Goal: Task Accomplishment & Management: Manage account settings

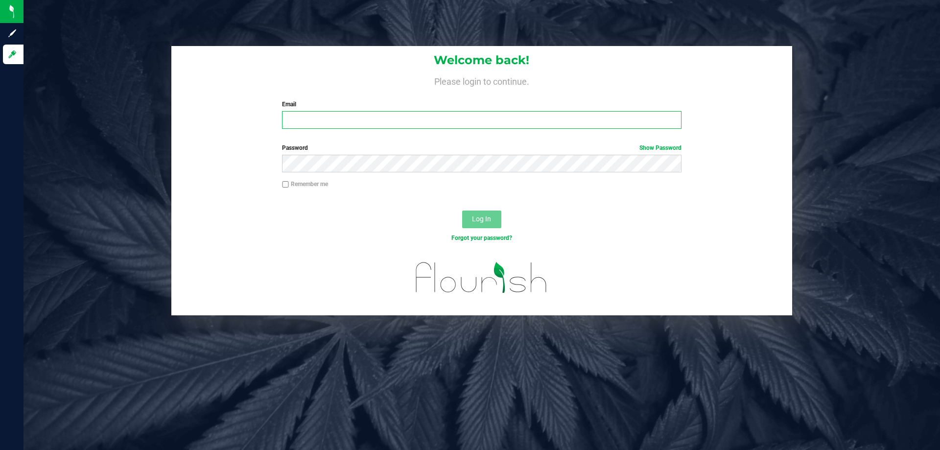
click at [317, 127] on input "Email" at bounding box center [481, 120] width 399 height 18
type input "[EMAIL_ADDRESS][DOMAIN_NAME]"
click at [462, 211] on button "Log In" at bounding box center [481, 220] width 39 height 18
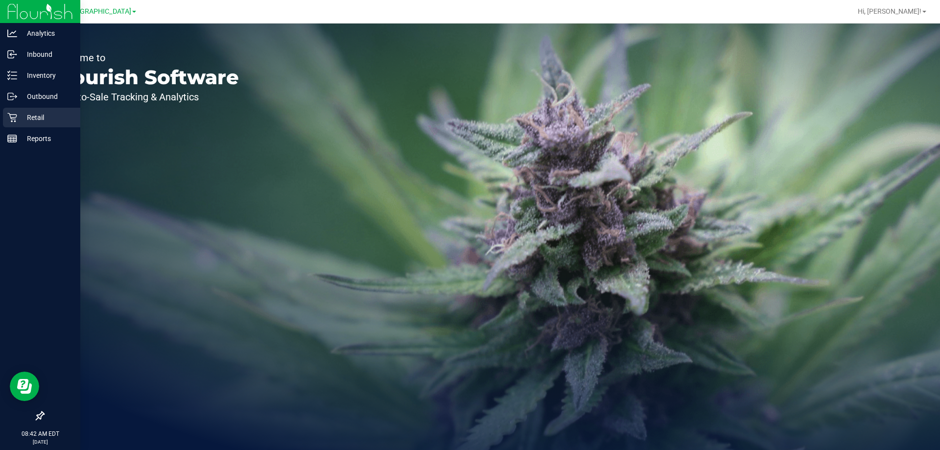
click at [43, 109] on div "Retail" at bounding box center [41, 118] width 77 height 20
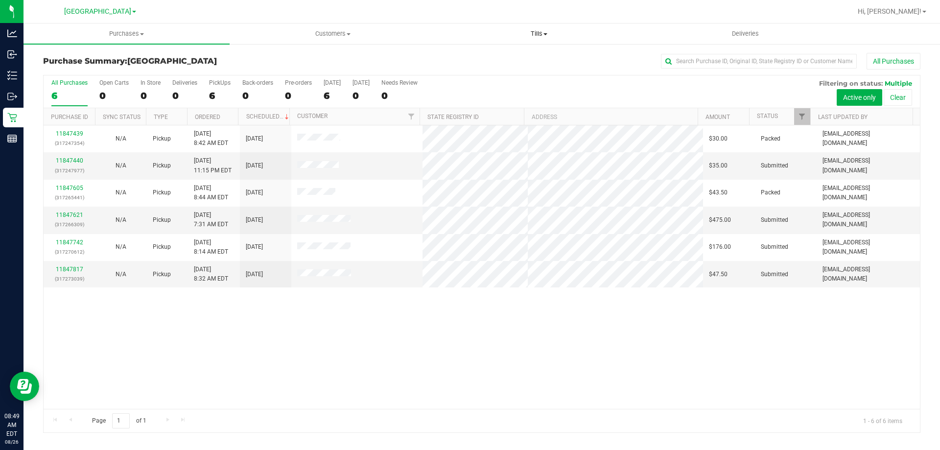
drag, startPoint x: 538, startPoint y: 29, endPoint x: 532, endPoint y: 29, distance: 5.4
click at [538, 29] on uib-tab-heading "Tills Manage tills Reconcile e-payments" at bounding box center [538, 34] width 205 height 20
click at [479, 57] on span "Manage tills" at bounding box center [469, 59] width 66 height 8
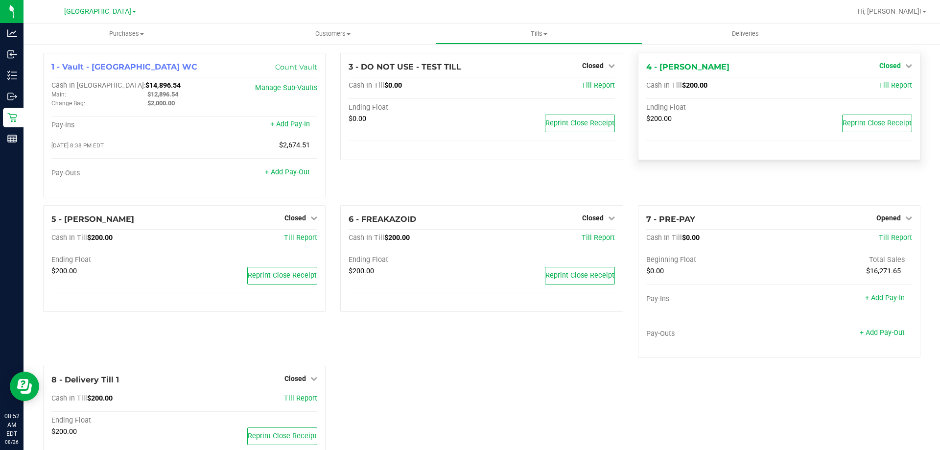
click at [886, 68] on span "Closed" at bounding box center [890, 66] width 22 height 8
click at [888, 85] on link "Open Till" at bounding box center [890, 86] width 26 height 8
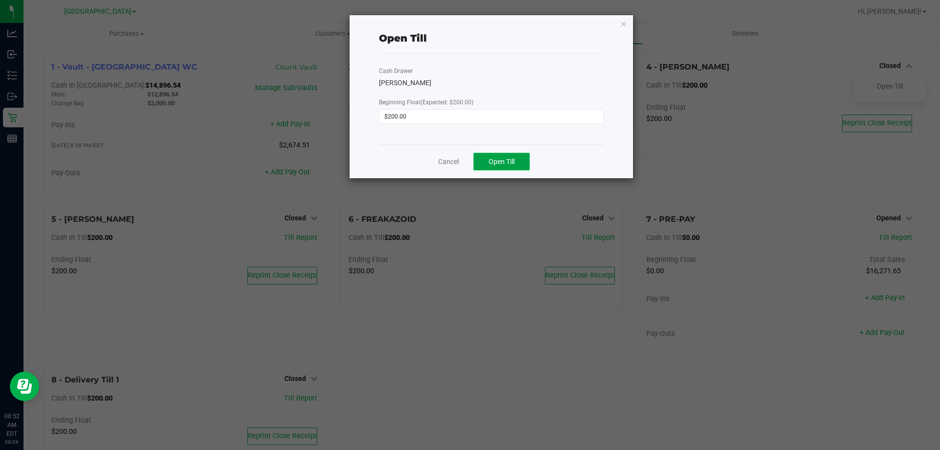
click at [517, 162] on button "Open Till" at bounding box center [502, 162] width 56 height 18
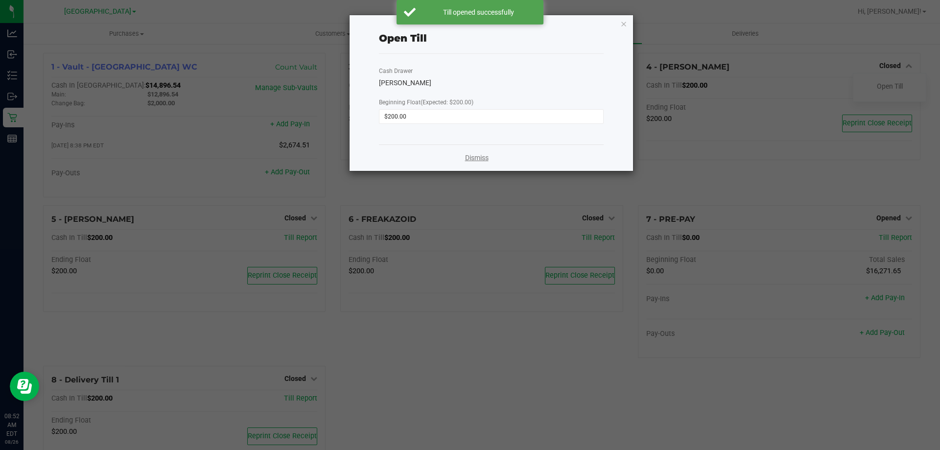
click at [472, 159] on link "Dismiss" at bounding box center [477, 158] width 24 height 10
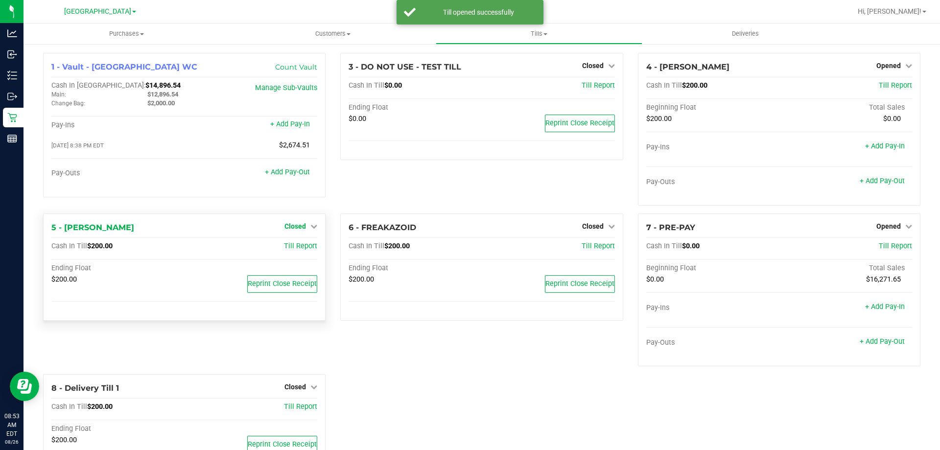
click at [296, 224] on span "Closed" at bounding box center [296, 226] width 22 height 8
click at [297, 251] on link "Open Till" at bounding box center [295, 247] width 26 height 8
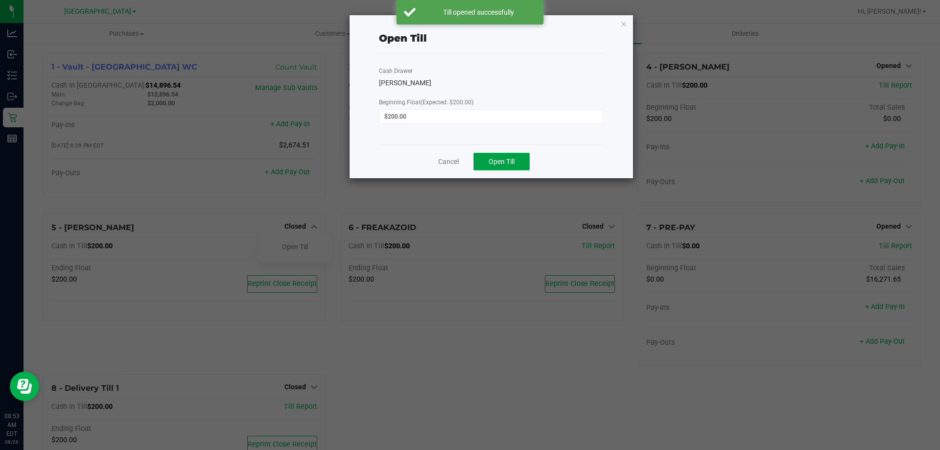
click at [494, 163] on span "Open Till" at bounding box center [502, 162] width 26 height 8
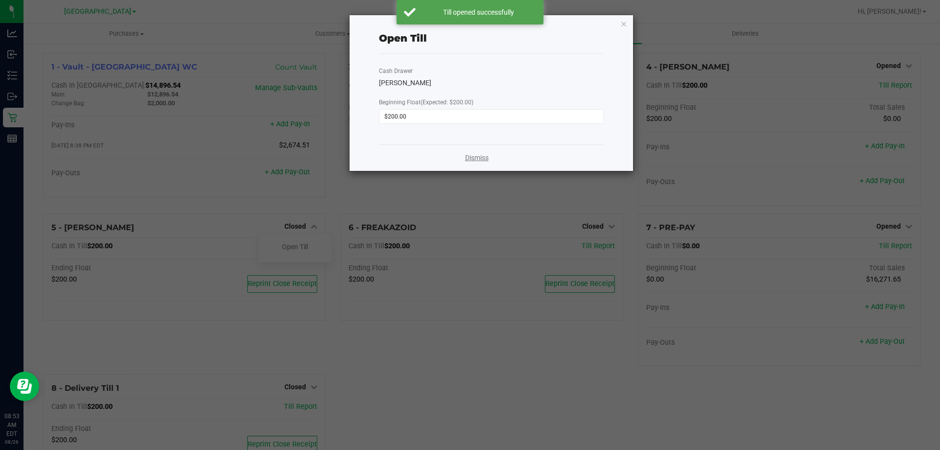
click at [484, 161] on link "Dismiss" at bounding box center [477, 158] width 24 height 10
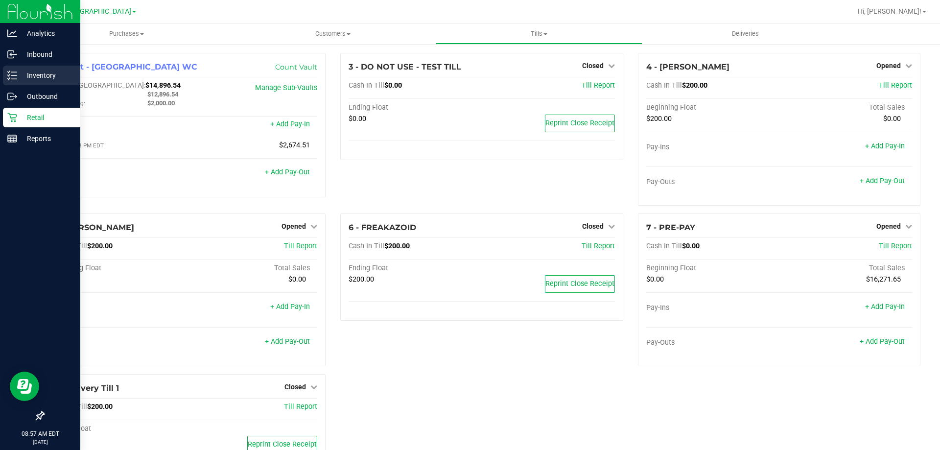
click at [23, 77] on p "Inventory" at bounding box center [46, 76] width 59 height 12
click at [49, 75] on p "Inventory" at bounding box center [46, 76] width 59 height 12
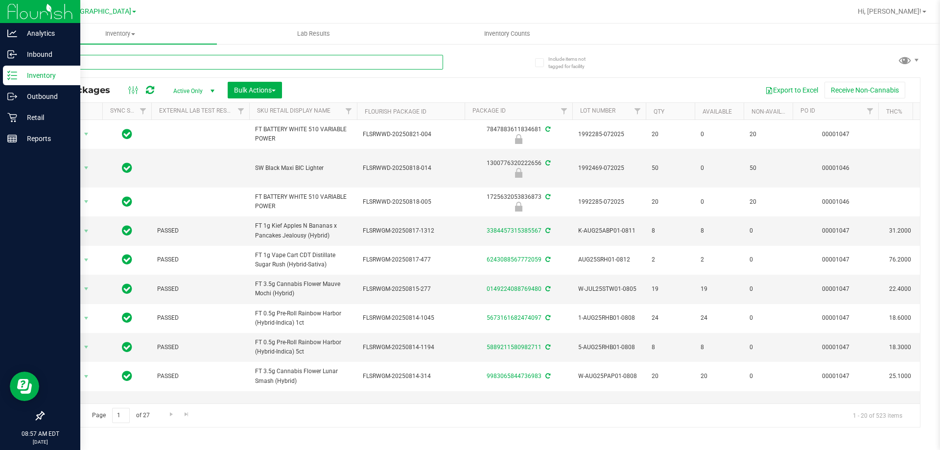
click at [151, 66] on input "text" at bounding box center [243, 62] width 400 height 15
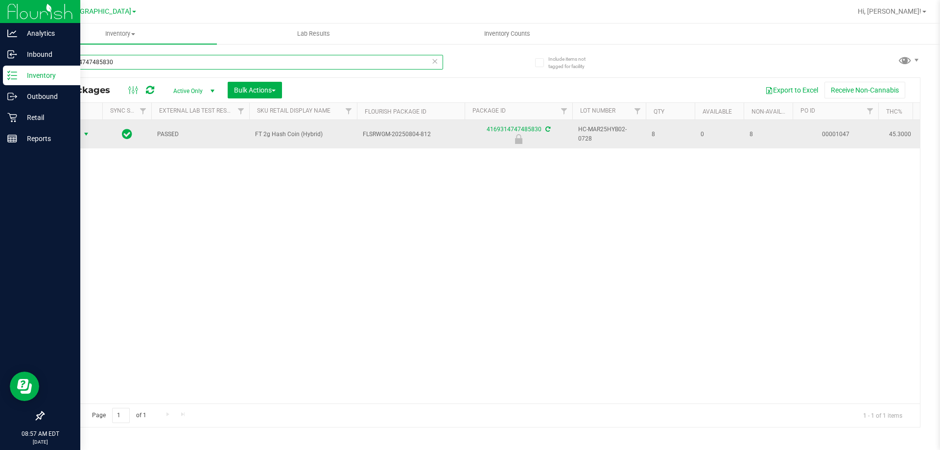
type input "4169314747485830"
click at [86, 131] on span "select" at bounding box center [86, 134] width 8 height 8
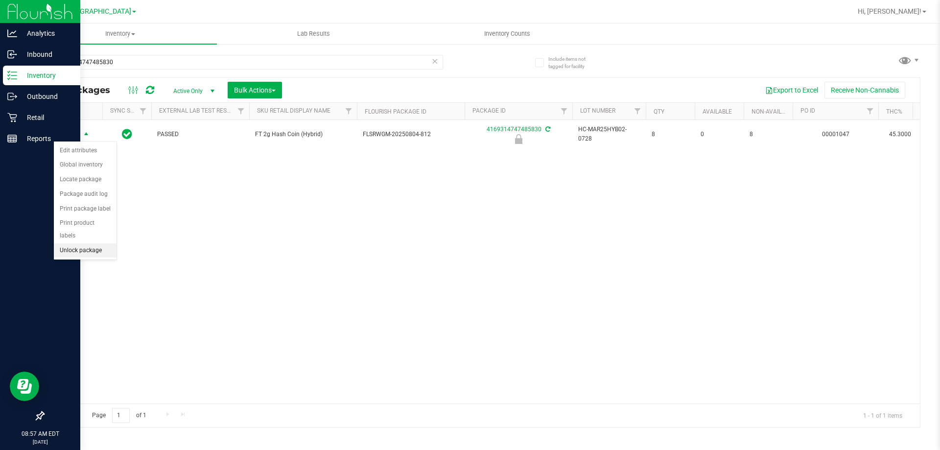
click at [102, 243] on li "Unlock package" at bounding box center [85, 250] width 63 height 15
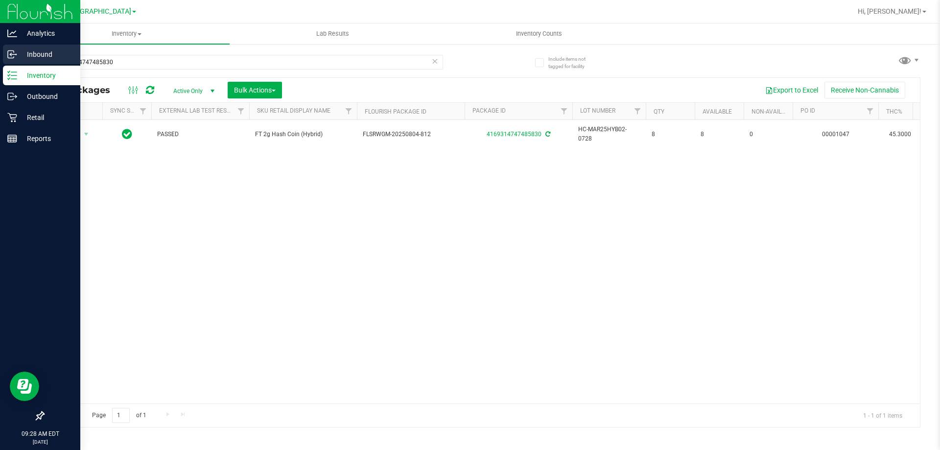
click at [43, 54] on p "Inbound" at bounding box center [46, 54] width 59 height 12
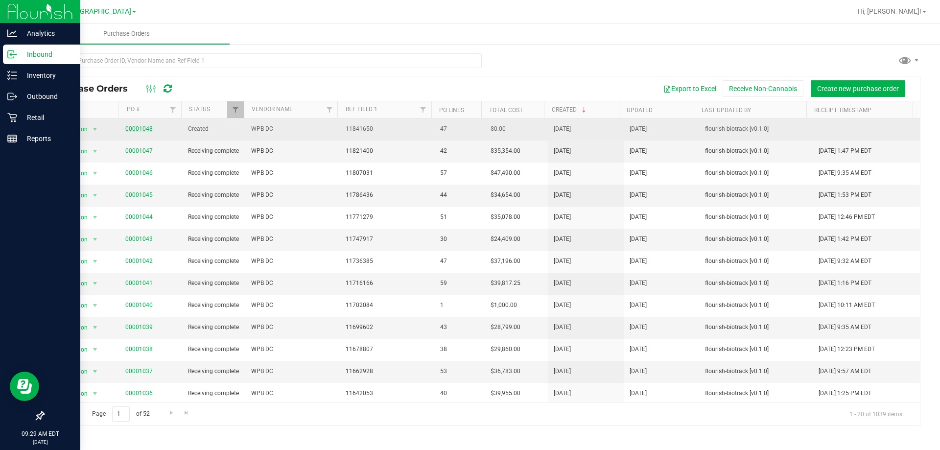
click at [142, 130] on link "00001048" at bounding box center [138, 128] width 27 height 7
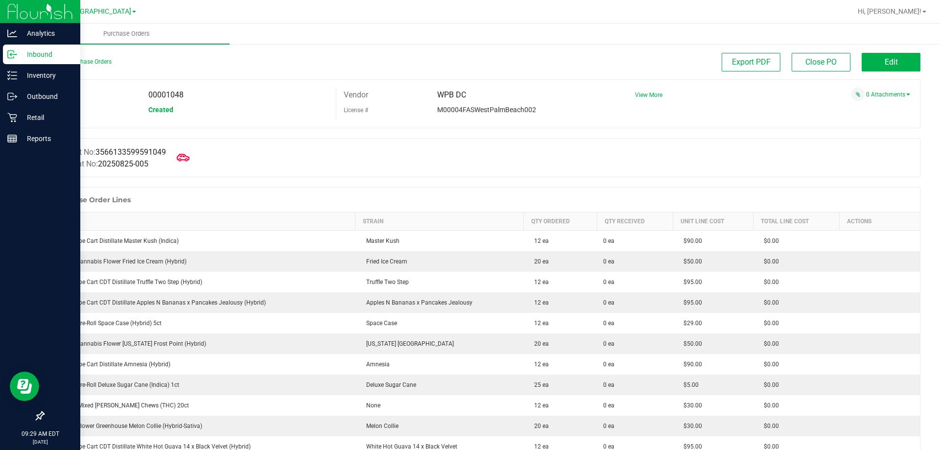
click at [185, 155] on icon at bounding box center [183, 157] width 13 height 13
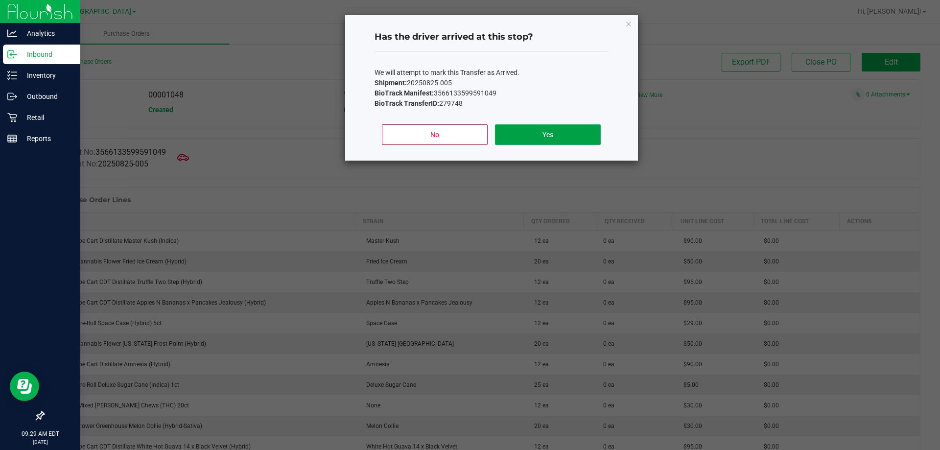
click at [543, 129] on button "Yes" at bounding box center [547, 134] width 105 height 21
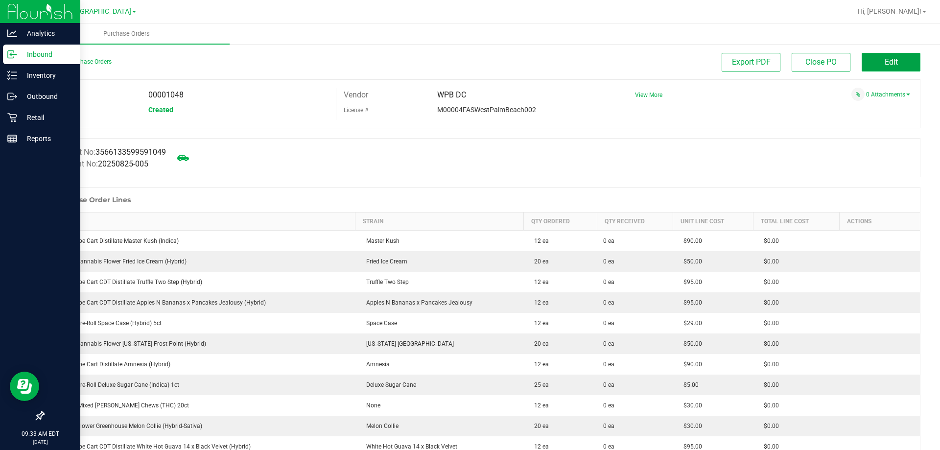
click at [892, 59] on button "Edit" at bounding box center [891, 62] width 59 height 19
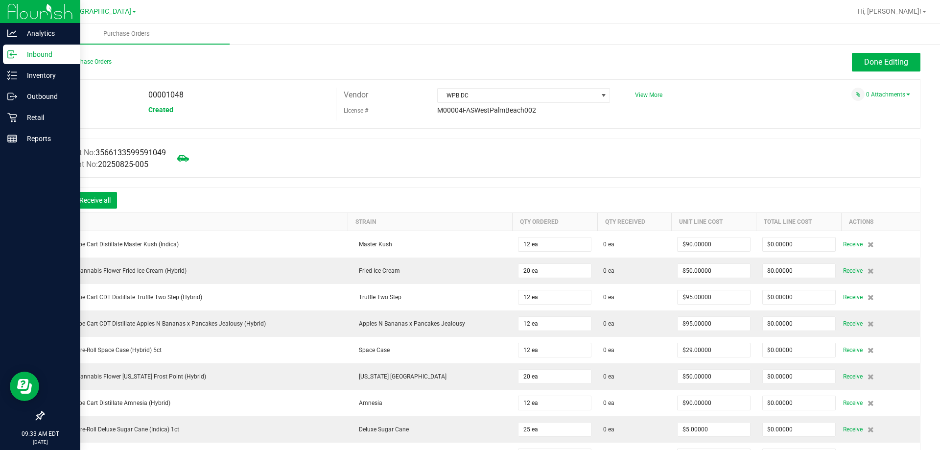
click at [61, 199] on icon at bounding box center [58, 201] width 10 height 10
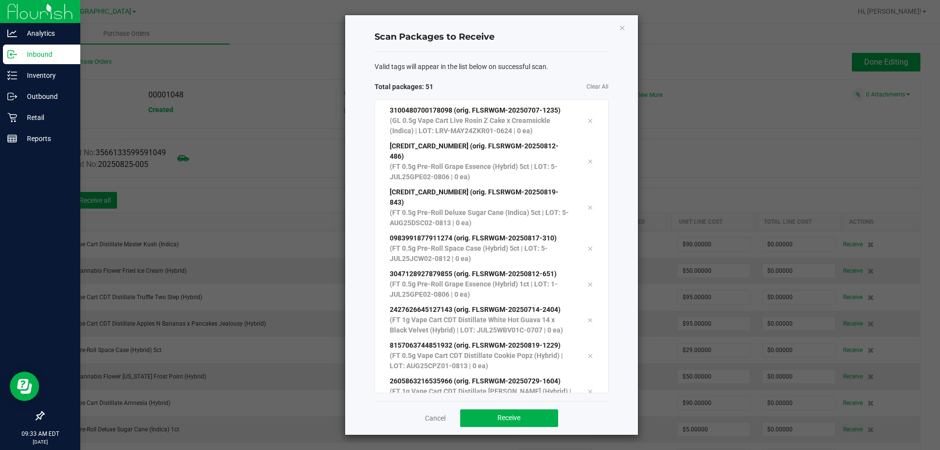
scroll to position [1529, 0]
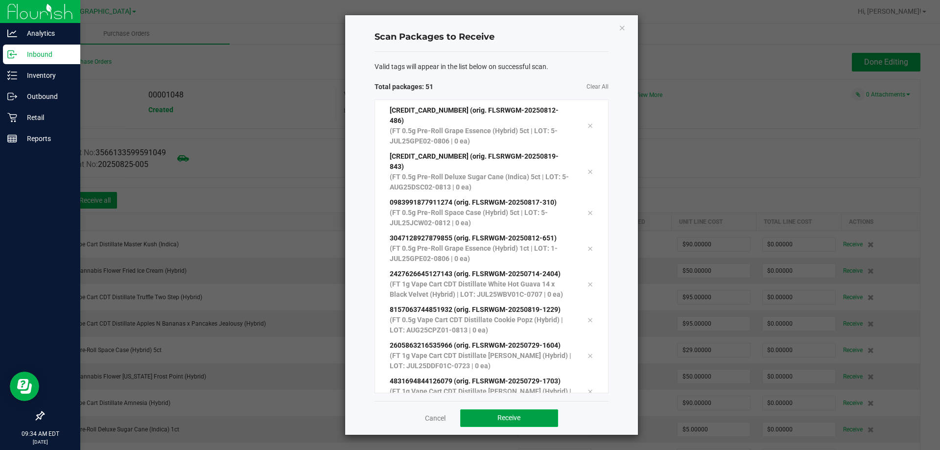
click at [525, 426] on button "Receive" at bounding box center [509, 418] width 98 height 18
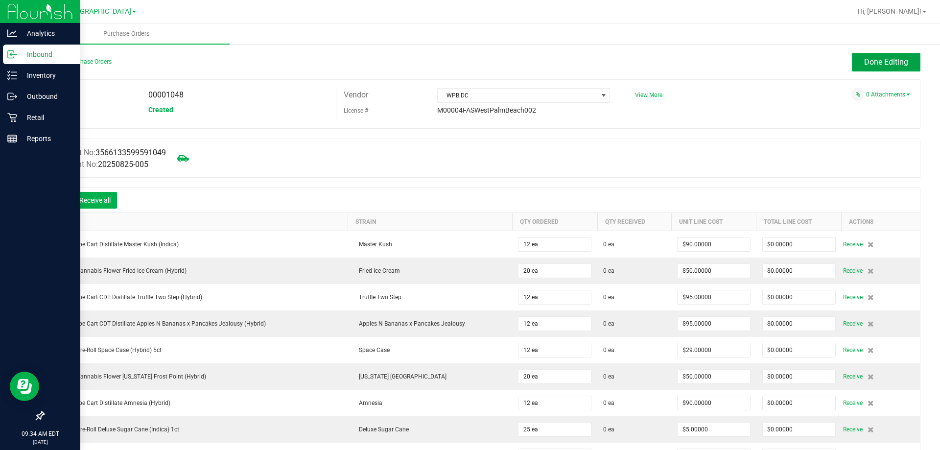
click at [874, 64] on span "Done Editing" at bounding box center [886, 61] width 44 height 9
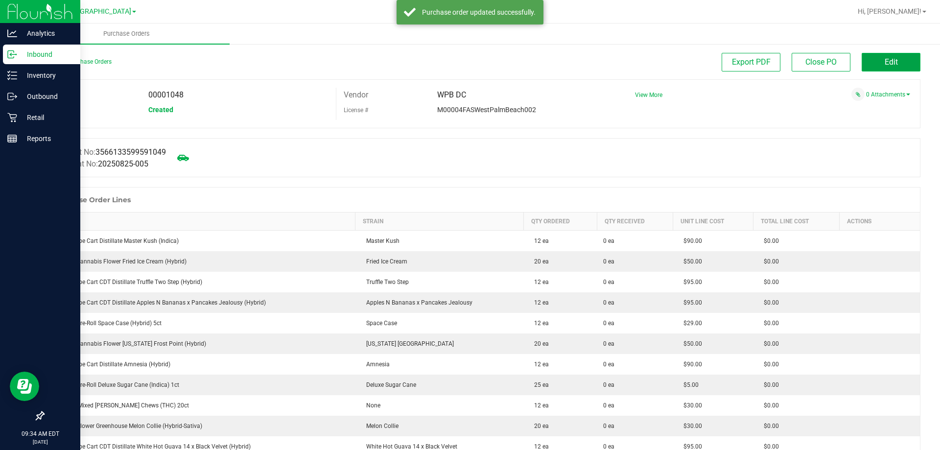
click at [897, 67] on button "Edit" at bounding box center [891, 62] width 59 height 19
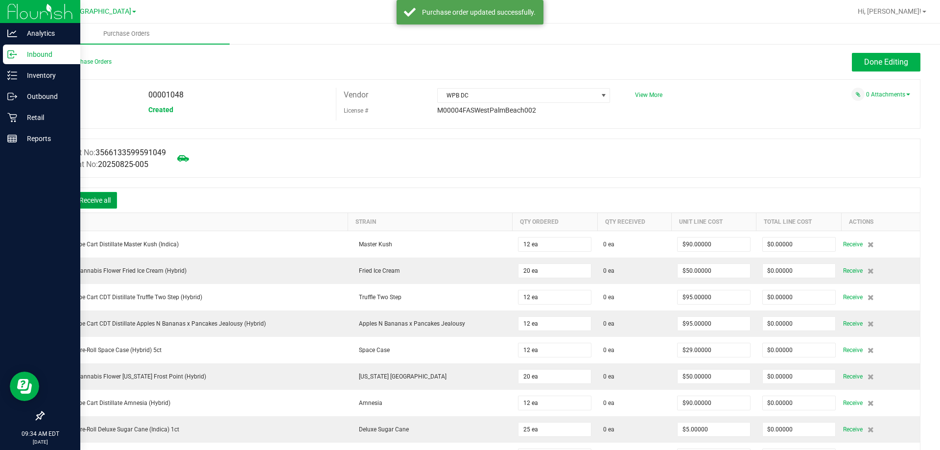
click at [95, 199] on button "Receive all" at bounding box center [95, 200] width 44 height 17
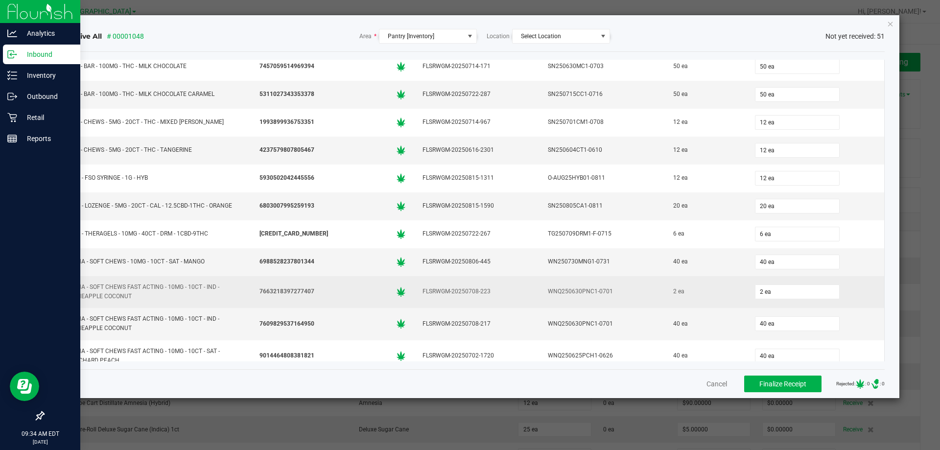
scroll to position [1156, 0]
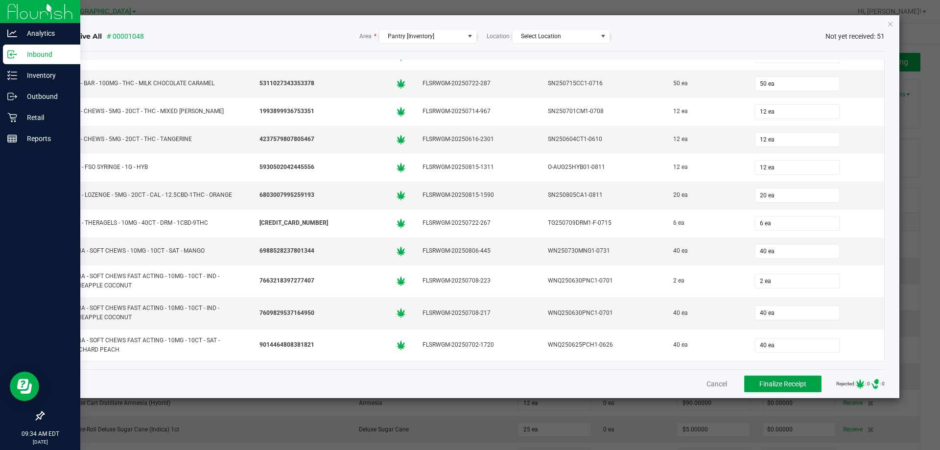
click at [773, 382] on span "Finalize Receipt" at bounding box center [783, 384] width 47 height 8
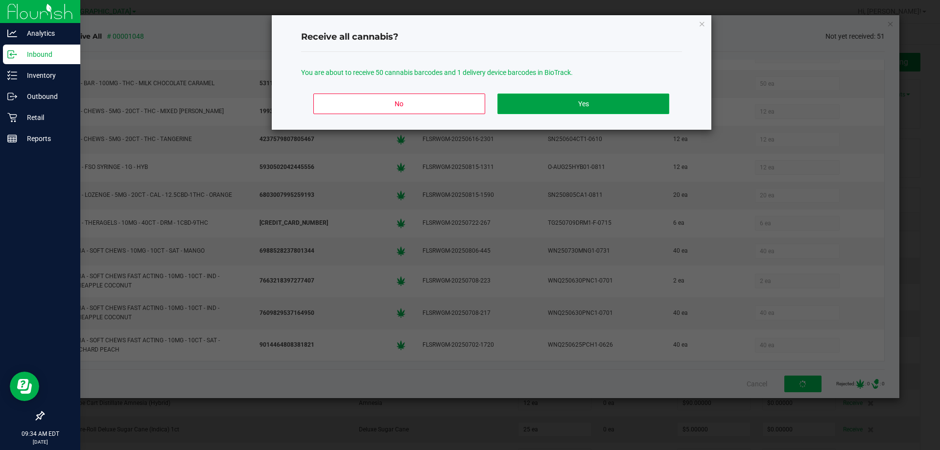
click at [572, 105] on button "Yes" at bounding box center [583, 104] width 171 height 21
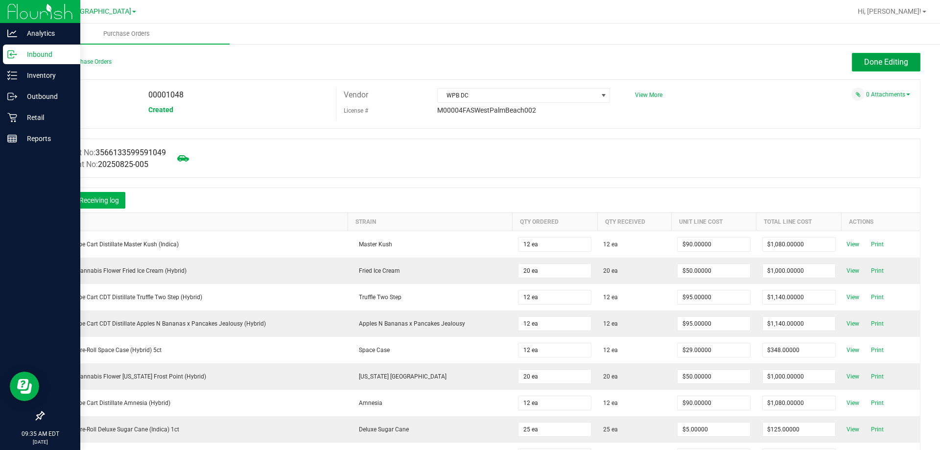
click at [855, 64] on button "Done Editing" at bounding box center [886, 62] width 69 height 19
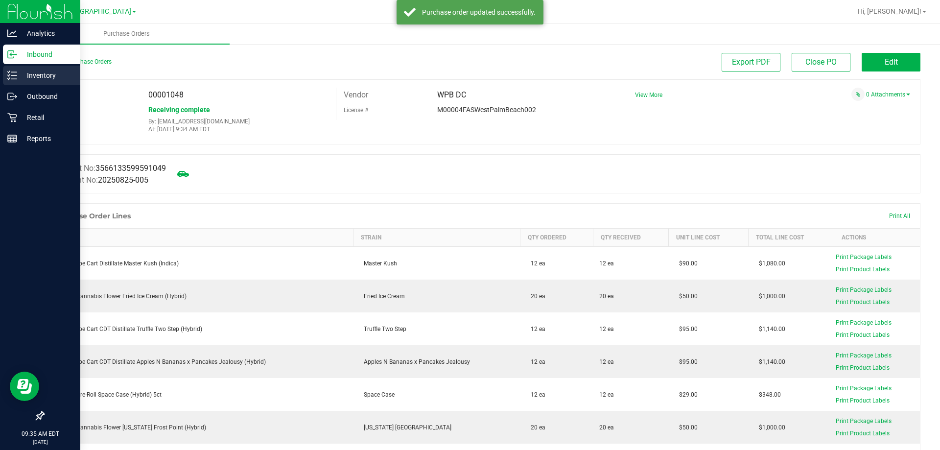
click at [42, 71] on p "Inventory" at bounding box center [46, 76] width 59 height 12
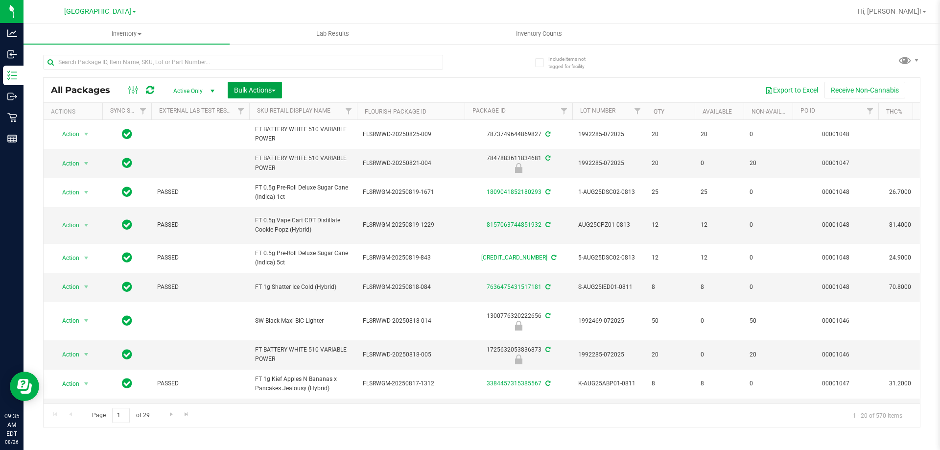
click at [274, 90] on span "button" at bounding box center [274, 91] width 4 height 2
click at [269, 186] on span "Lock/Unlock packages" at bounding box center [267, 184] width 67 height 8
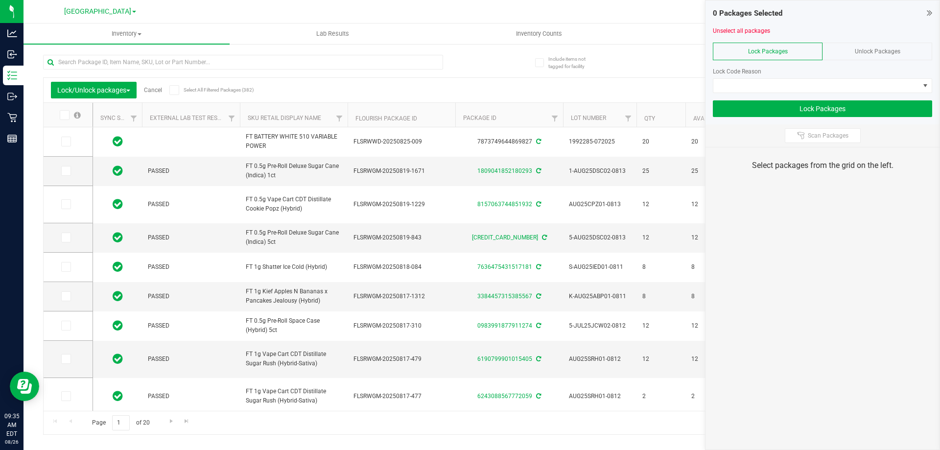
click at [928, 15] on icon at bounding box center [929, 13] width 5 height 10
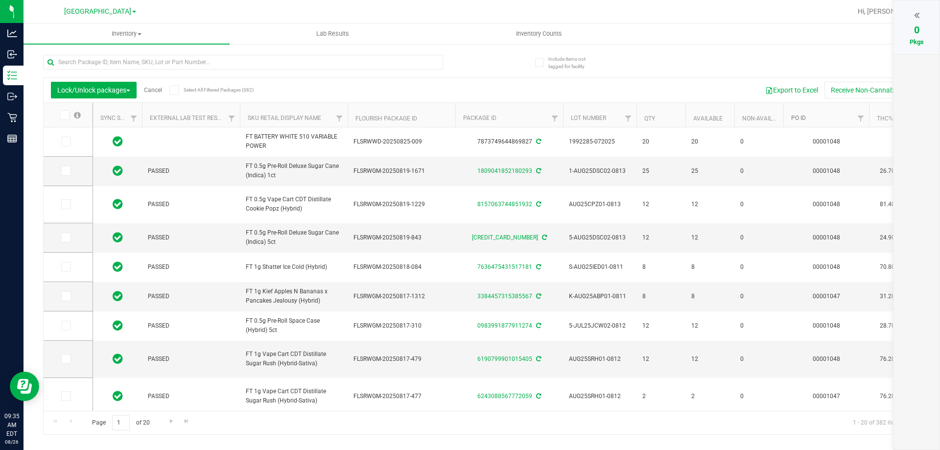
click at [796, 121] on link "PO ID" at bounding box center [798, 118] width 15 height 7
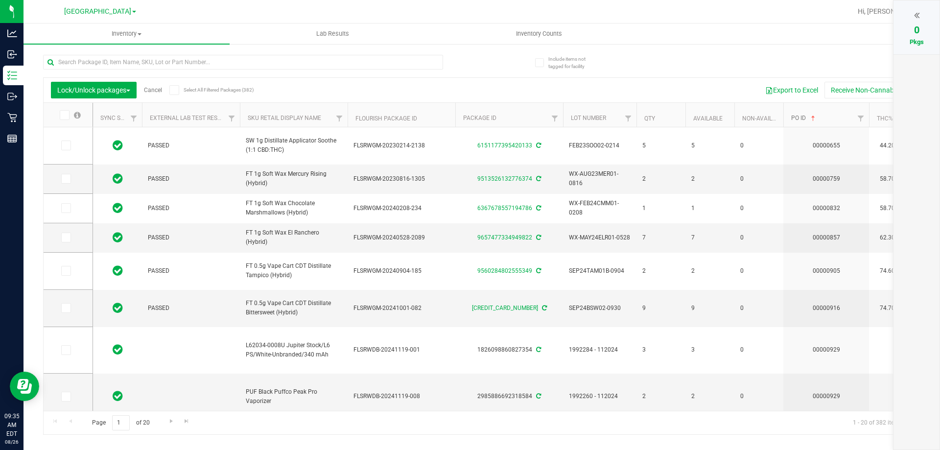
click at [799, 118] on link "PO ID" at bounding box center [804, 118] width 26 height 7
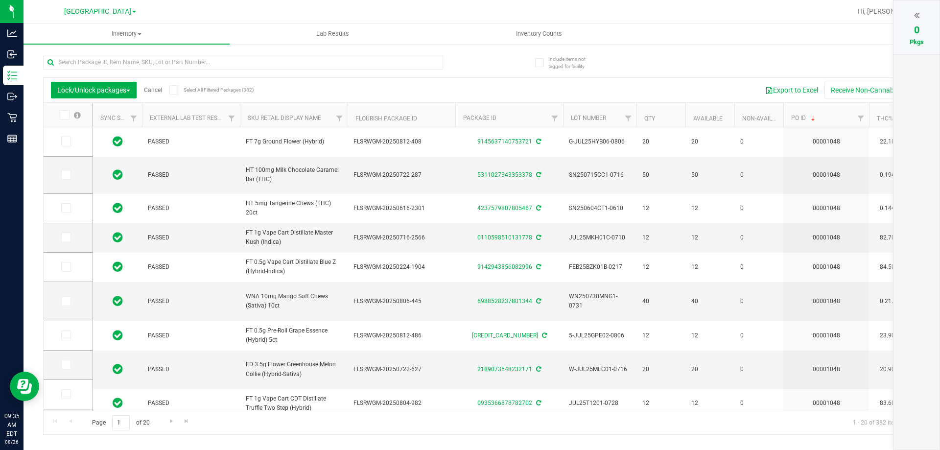
click at [66, 115] on icon at bounding box center [64, 115] width 6 height 0
click at [0, 0] on input "checkbox" at bounding box center [0, 0] width 0 height 0
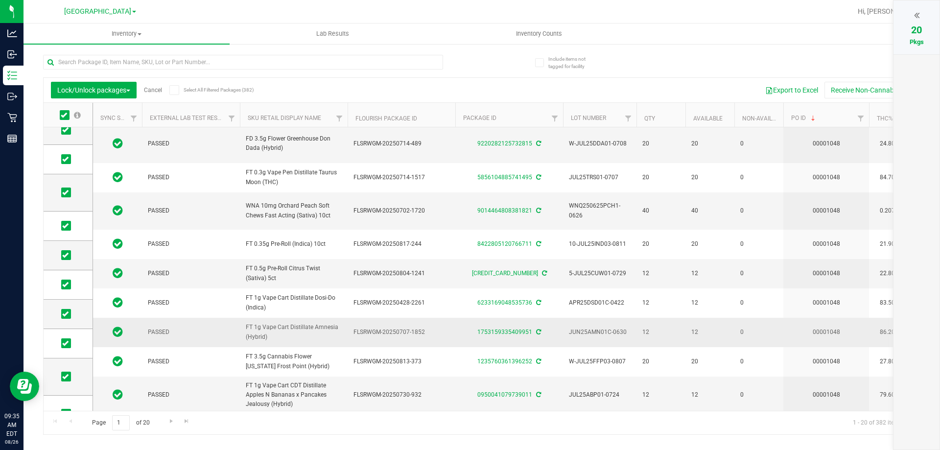
scroll to position [345, 0]
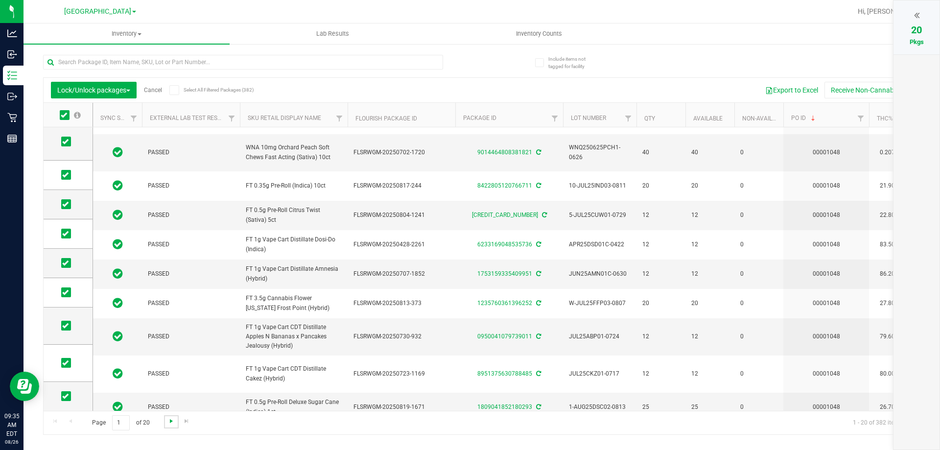
click at [170, 424] on span "Go to the next page" at bounding box center [171, 421] width 8 height 8
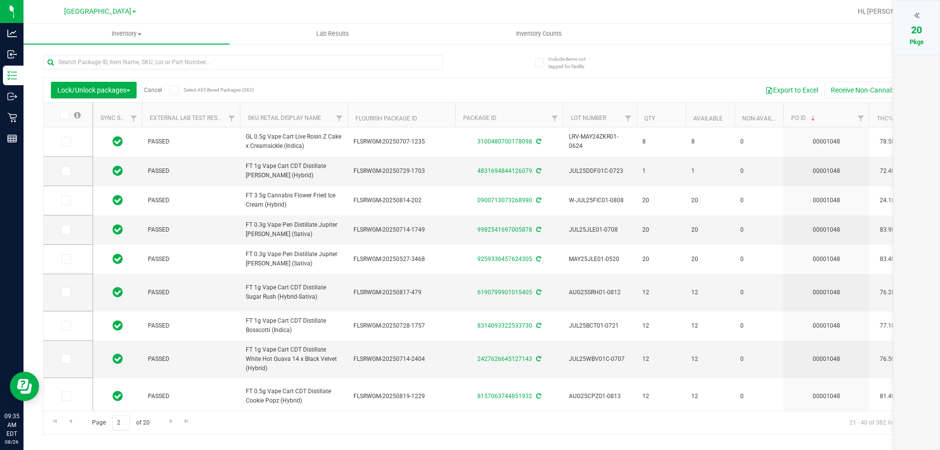
click at [67, 115] on icon at bounding box center [64, 115] width 6 height 0
click at [0, 0] on input "checkbox" at bounding box center [0, 0] width 0 height 0
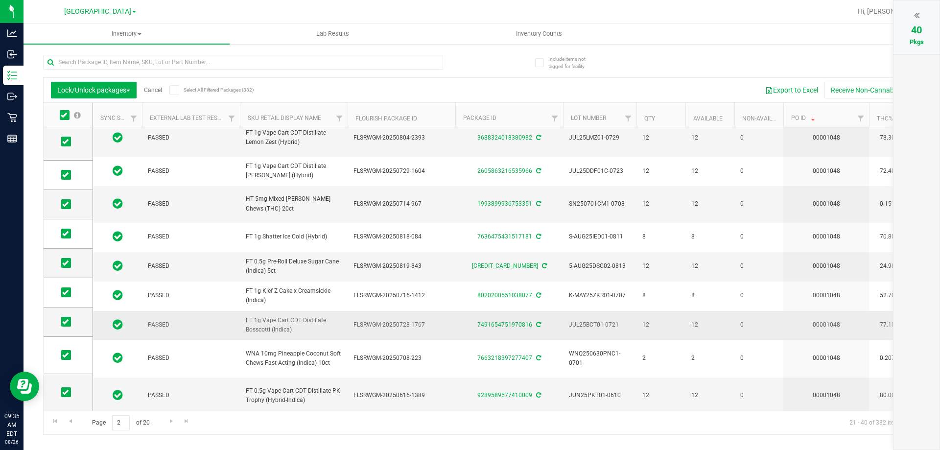
scroll to position [358, 0]
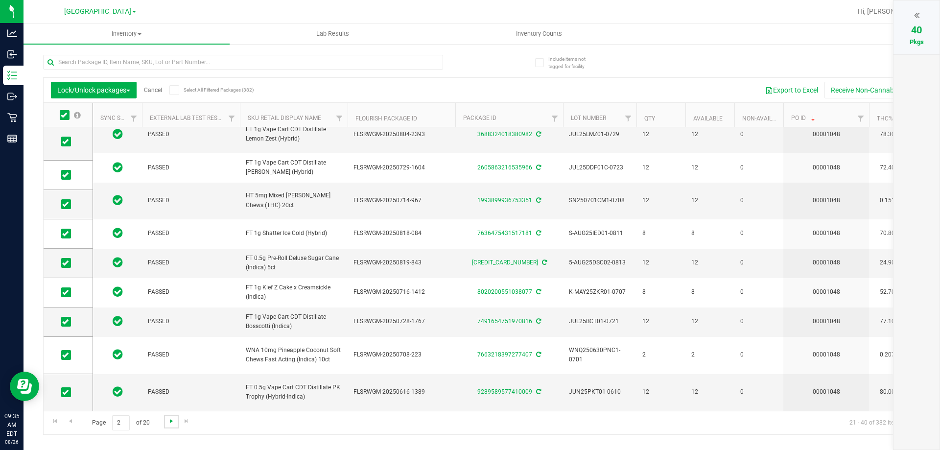
click at [170, 424] on span "Go to the next page" at bounding box center [171, 421] width 8 height 8
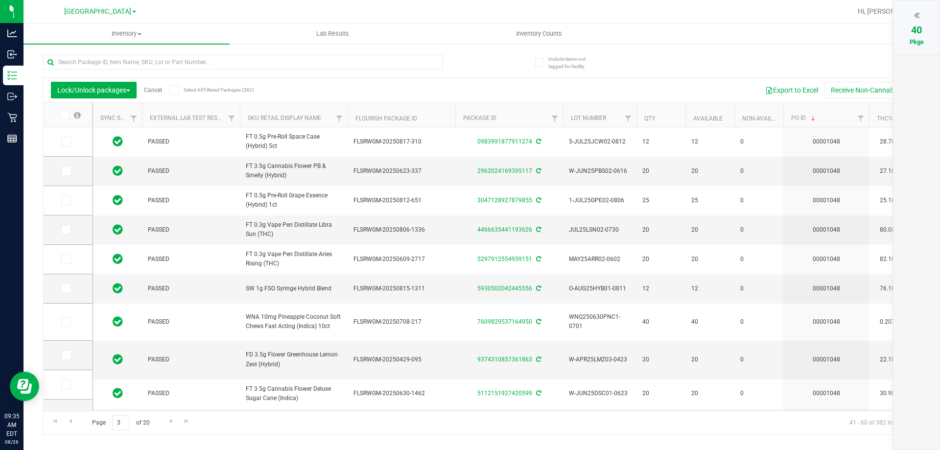
click at [65, 115] on icon at bounding box center [64, 115] width 6 height 0
click at [0, 0] on input "checkbox" at bounding box center [0, 0] width 0 height 0
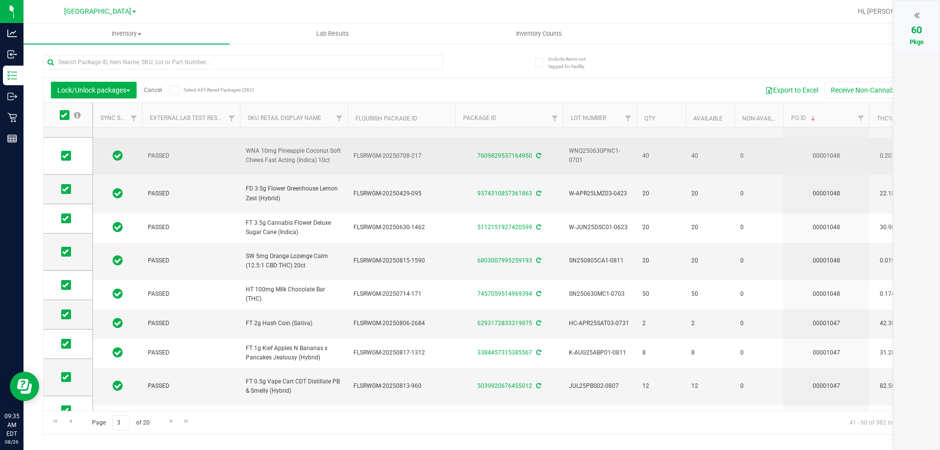
scroll to position [327, 0]
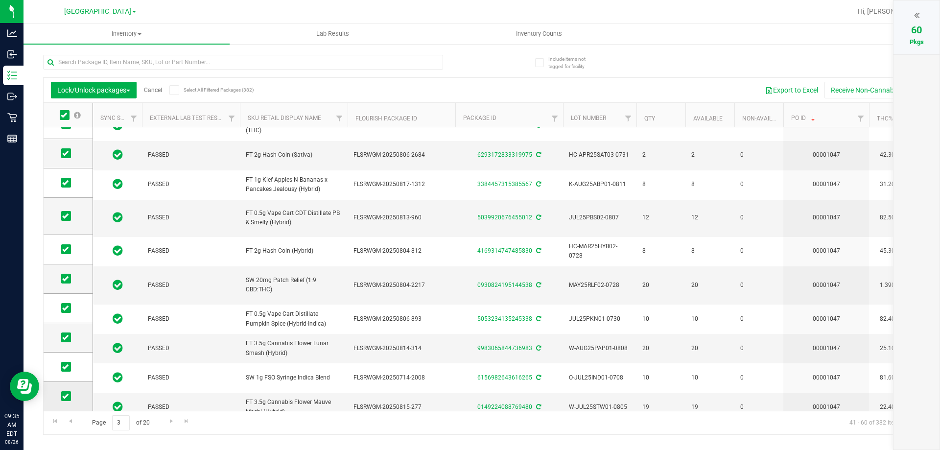
click at [63, 396] on icon at bounding box center [65, 396] width 6 height 0
click at [0, 0] on input "checkbox" at bounding box center [0, 0] width 0 height 0
click at [65, 367] on icon at bounding box center [65, 367] width 6 height 0
click at [0, 0] on input "checkbox" at bounding box center [0, 0] width 0 height 0
click at [70, 333] on span at bounding box center [66, 337] width 10 height 10
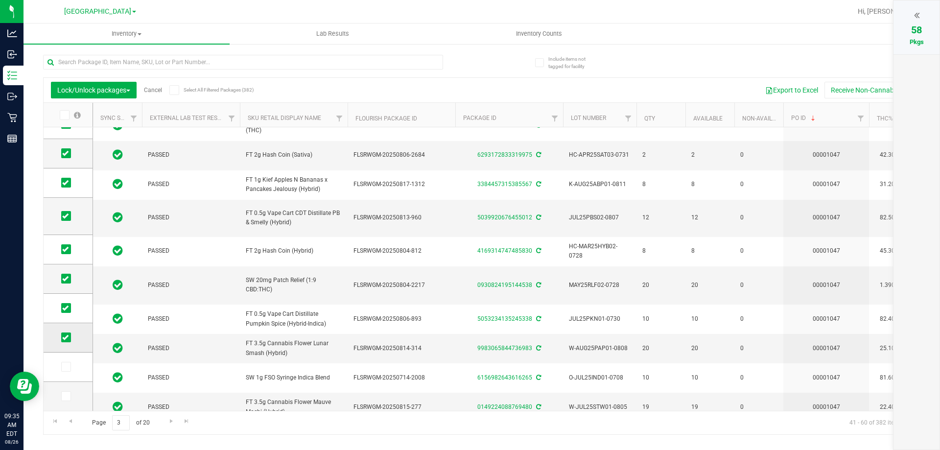
click at [0, 0] on input "checkbox" at bounding box center [0, 0] width 0 height 0
click at [64, 308] on icon at bounding box center [65, 308] width 6 height 0
click at [0, 0] on input "checkbox" at bounding box center [0, 0] width 0 height 0
click at [67, 279] on icon at bounding box center [65, 279] width 6 height 0
click at [0, 0] on input "checkbox" at bounding box center [0, 0] width 0 height 0
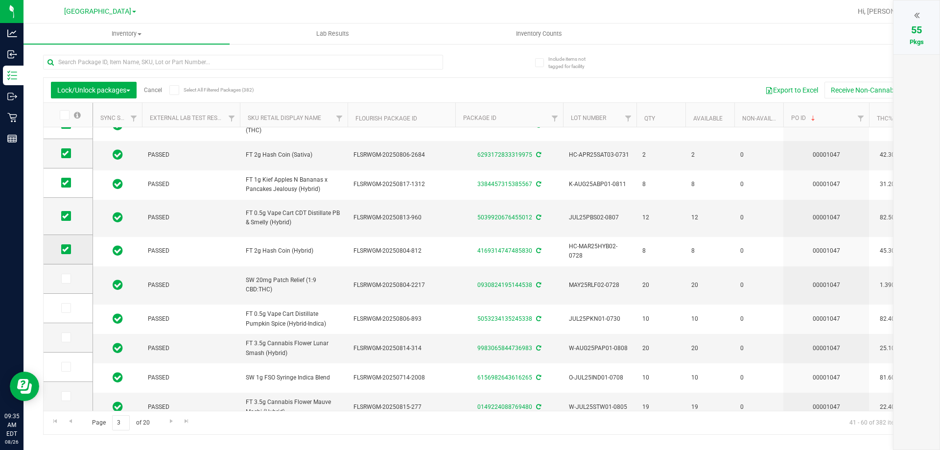
click at [62, 249] on icon at bounding box center [65, 249] width 6 height 0
click at [0, 0] on input "checkbox" at bounding box center [0, 0] width 0 height 0
click at [67, 216] on icon at bounding box center [65, 216] width 6 height 0
click at [0, 0] on input "checkbox" at bounding box center [0, 0] width 0 height 0
click at [69, 182] on span at bounding box center [66, 183] width 10 height 10
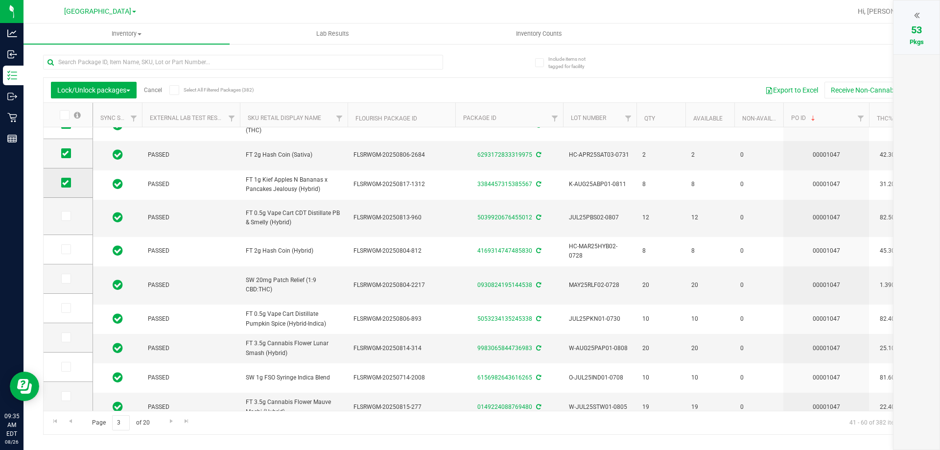
click at [0, 0] on input "checkbox" at bounding box center [0, 0] width 0 height 0
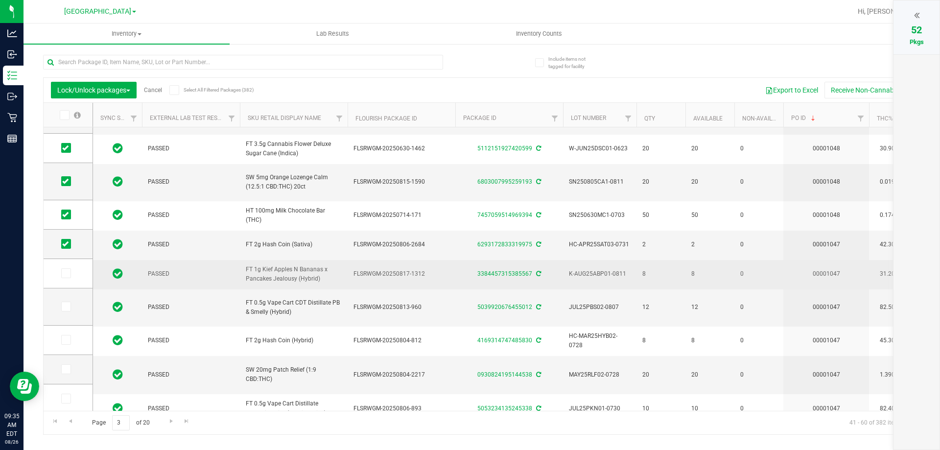
scroll to position [237, 0]
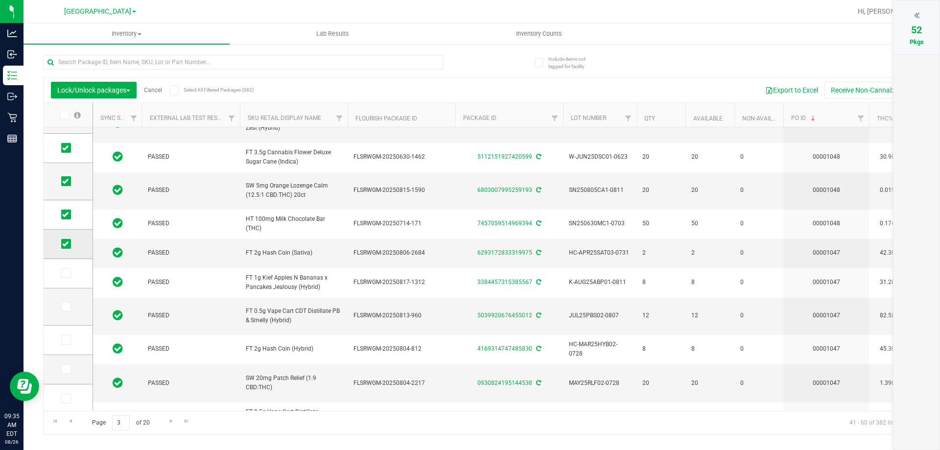
click at [66, 247] on span at bounding box center [66, 244] width 10 height 10
click at [0, 0] on input "checkbox" at bounding box center [0, 0] width 0 height 0
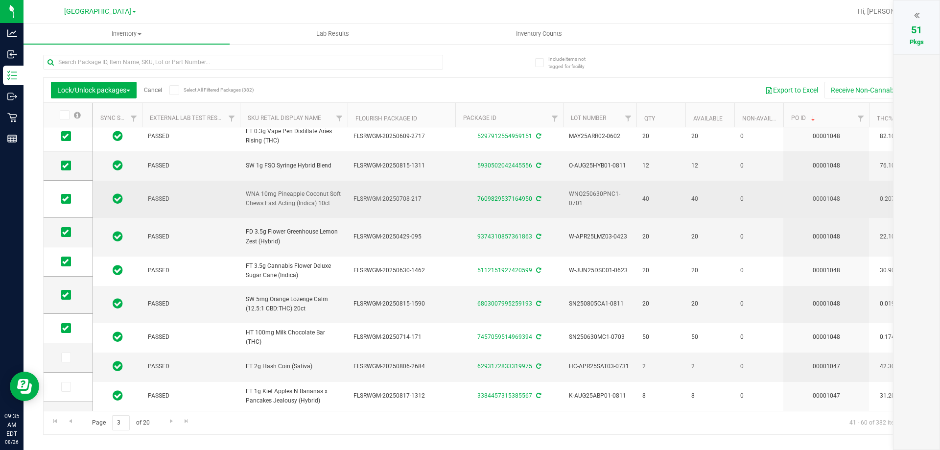
scroll to position [0, 0]
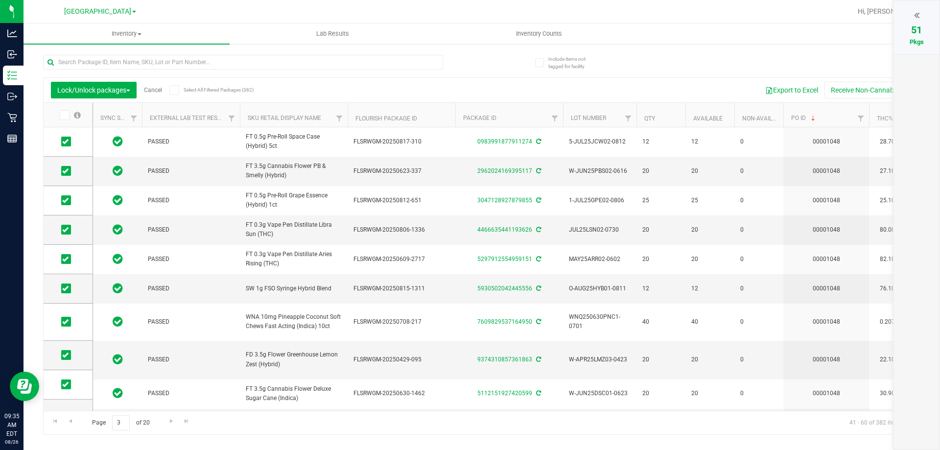
click at [915, 16] on icon at bounding box center [916, 15] width 5 height 10
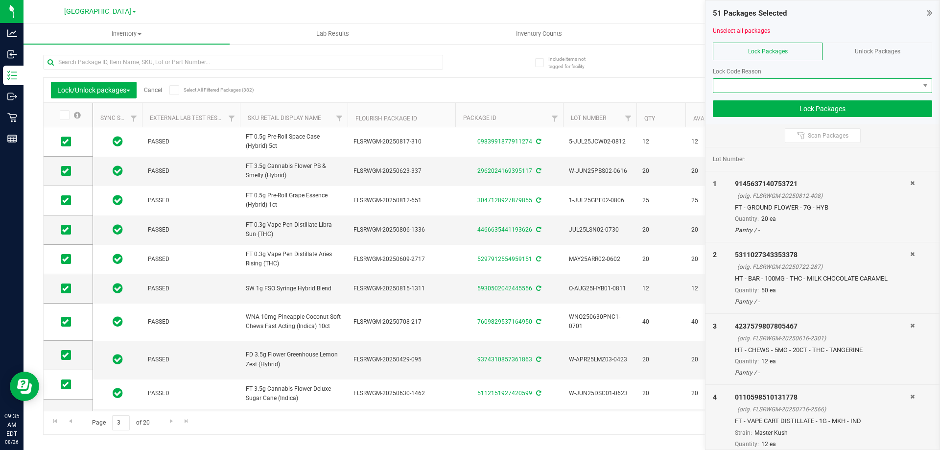
click at [881, 82] on span at bounding box center [816, 86] width 206 height 14
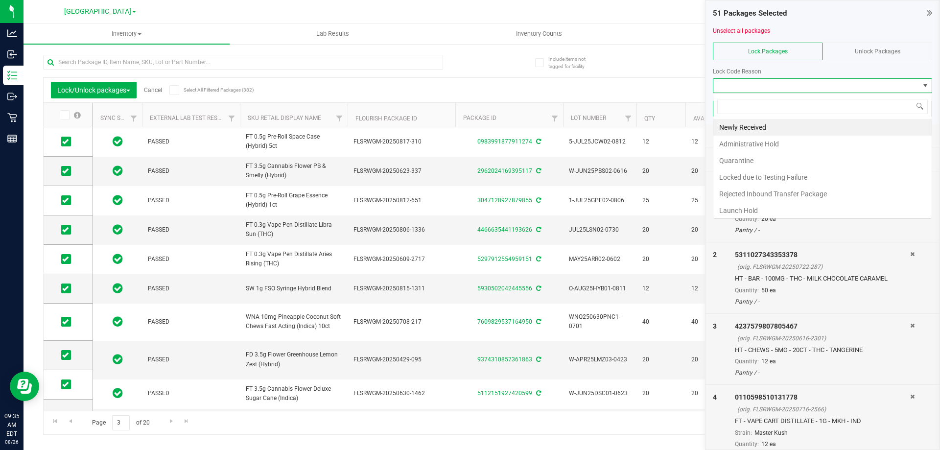
scroll to position [15, 219]
click at [756, 127] on li "Newly Received" at bounding box center [822, 127] width 218 height 17
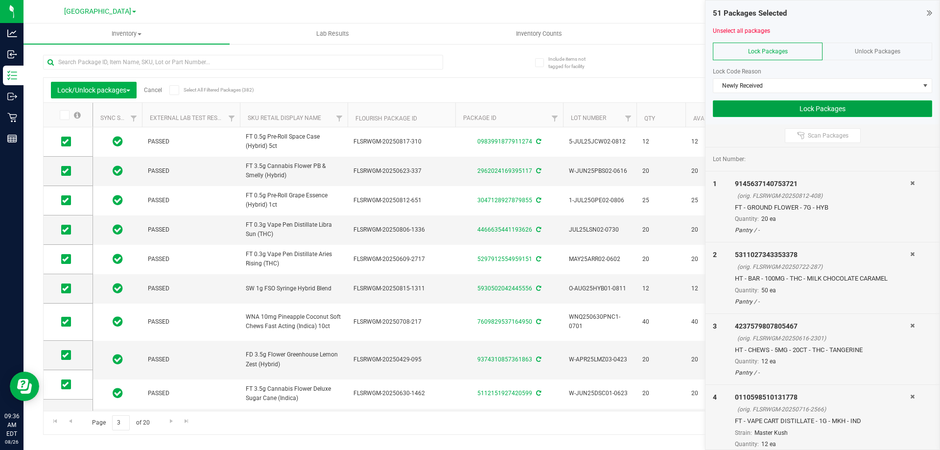
click at [809, 111] on button "Lock Packages" at bounding box center [822, 108] width 219 height 17
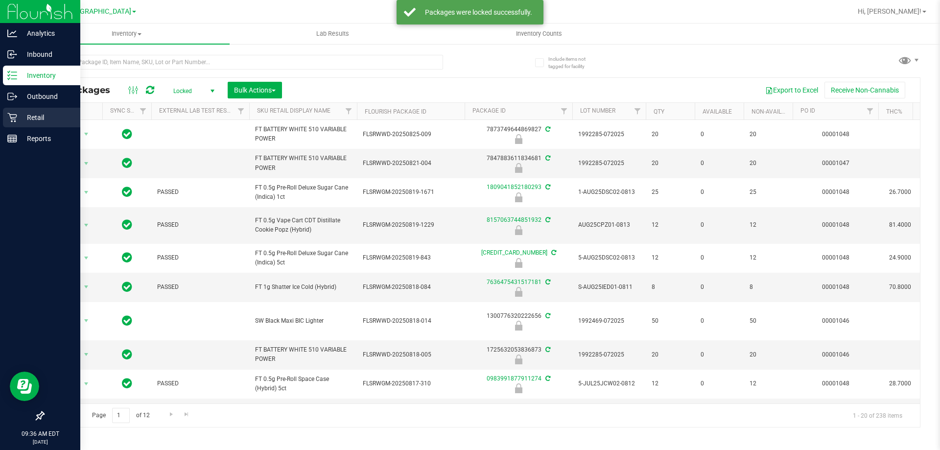
click at [27, 115] on p "Retail" at bounding box center [46, 118] width 59 height 12
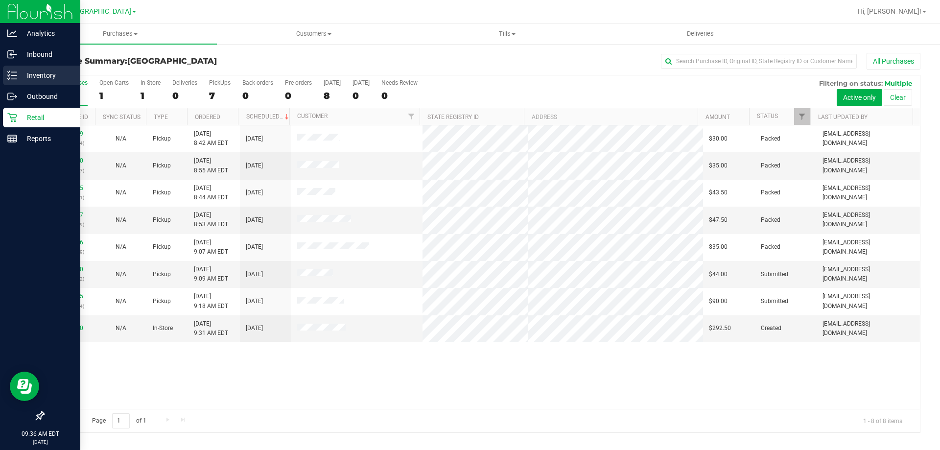
click at [32, 77] on p "Inventory" at bounding box center [46, 76] width 59 height 12
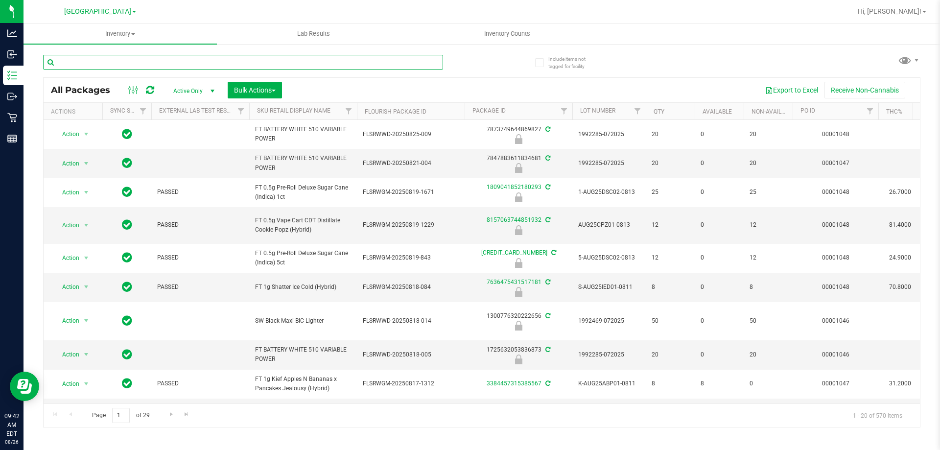
click at [163, 59] on input "text" at bounding box center [243, 62] width 400 height 15
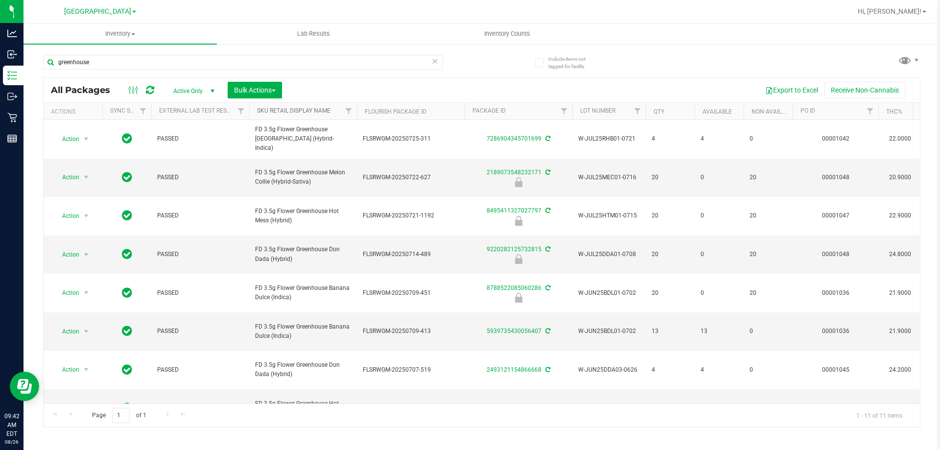
click at [297, 113] on link "Sku Retail Display Name" at bounding box center [293, 110] width 73 height 7
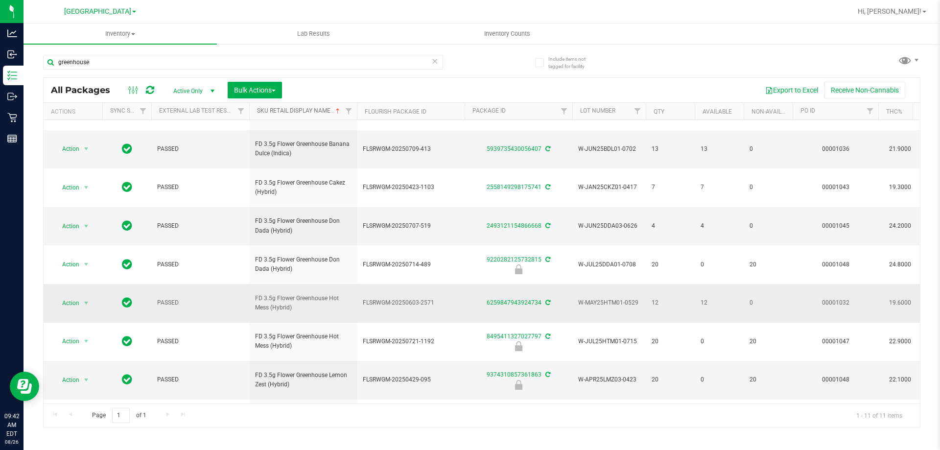
scroll to position [43, 0]
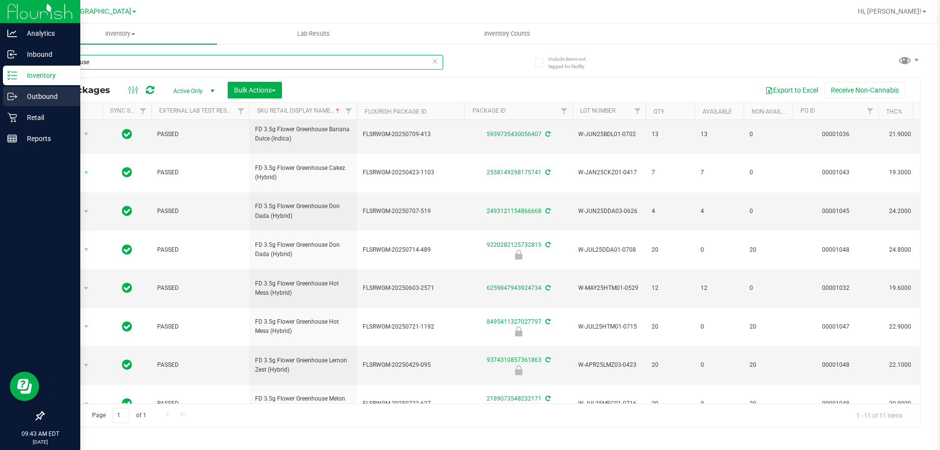
drag, startPoint x: 122, startPoint y: 63, endPoint x: 0, endPoint y: 87, distance: 124.4
click at [0, 87] on div "Analytics Inbound Inventory Outbound Retail Reports 09:43 AM EDT [DATE] 08/26 […" at bounding box center [470, 225] width 940 height 450
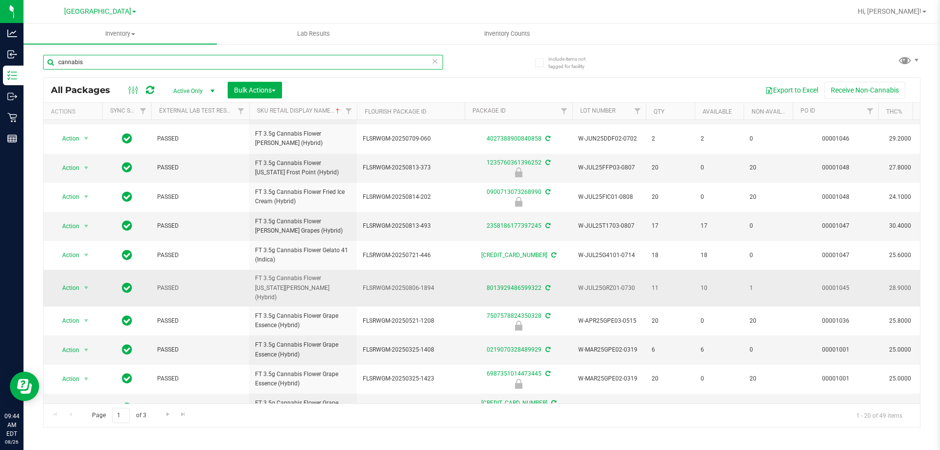
scroll to position [312, 0]
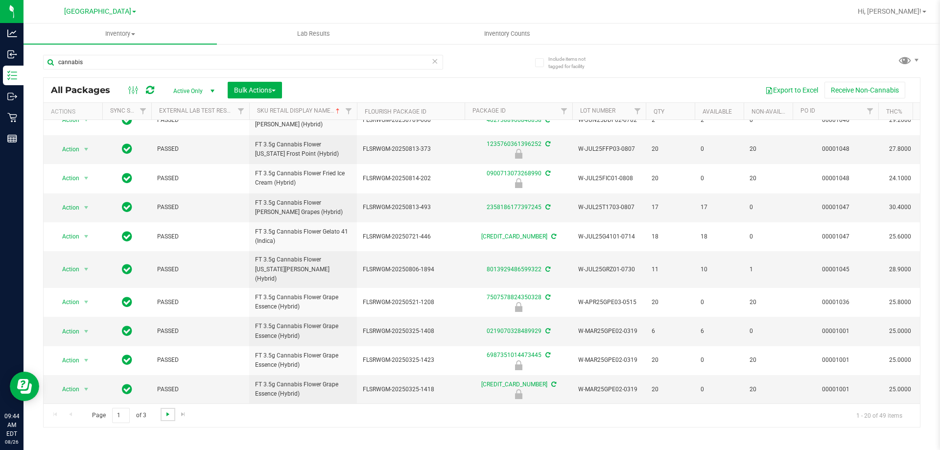
click at [168, 416] on span "Go to the next page" at bounding box center [168, 414] width 8 height 8
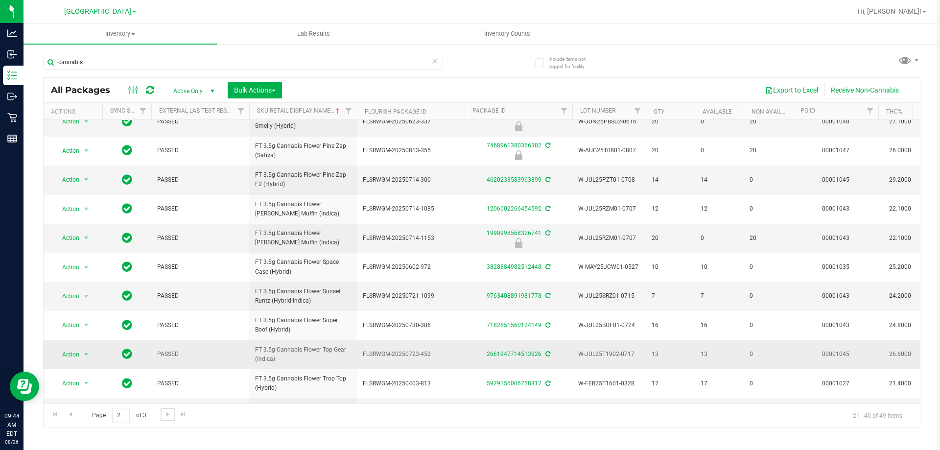
scroll to position [305, 0]
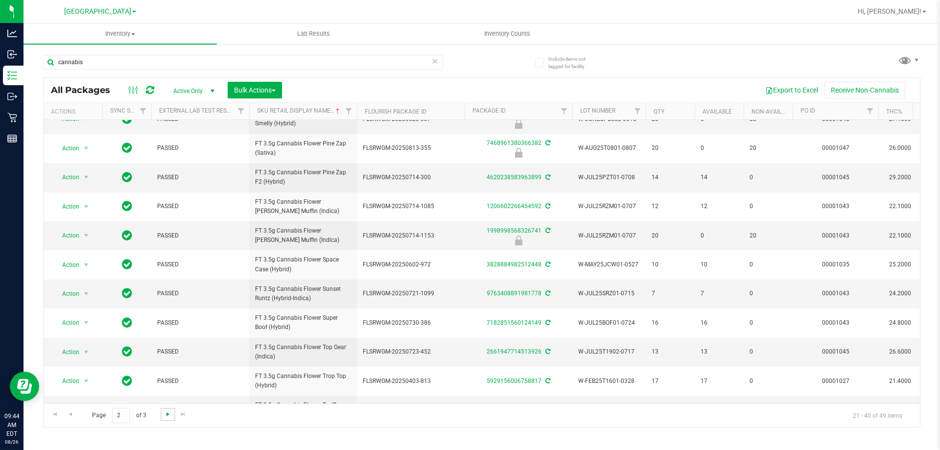
click at [167, 417] on span "Go to the next page" at bounding box center [168, 414] width 8 height 8
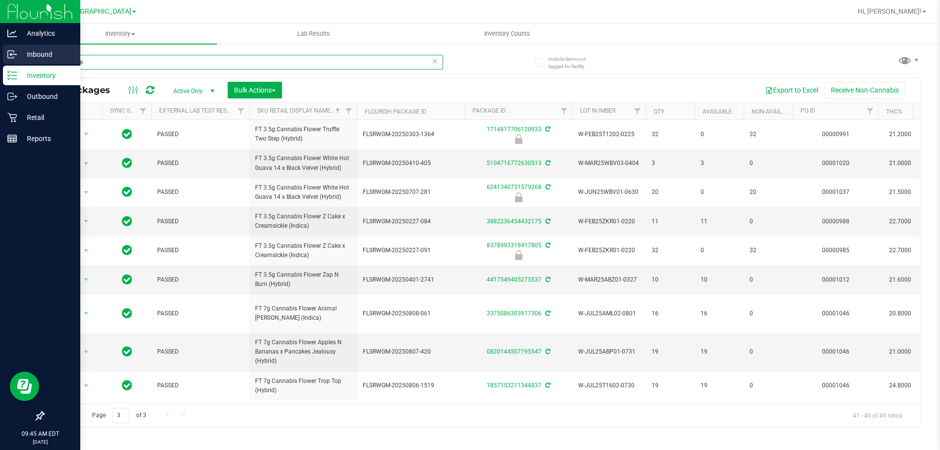
drag, startPoint x: 93, startPoint y: 64, endPoint x: 0, endPoint y: 64, distance: 93.0
click at [0, 64] on div "Analytics Inbound Inventory Outbound Retail Reports 09:45 AM EDT [DATE] 08/26 […" at bounding box center [470, 225] width 940 height 450
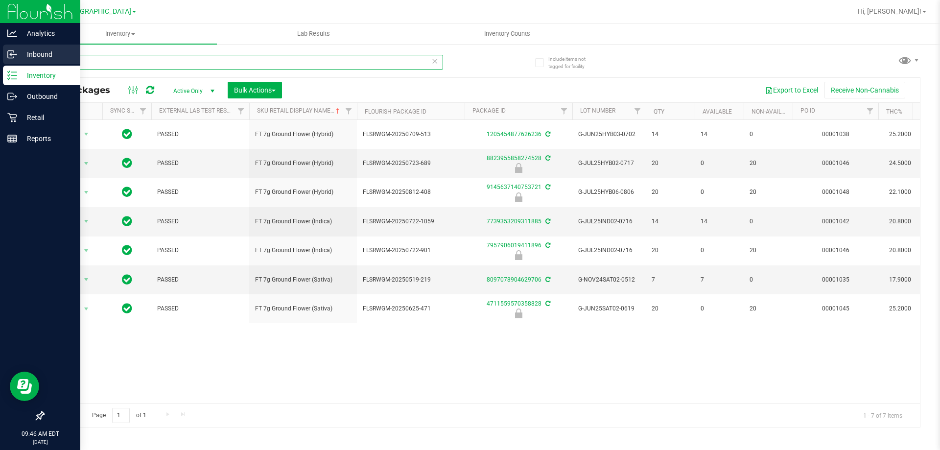
drag, startPoint x: 35, startPoint y: 64, endPoint x: 0, endPoint y: 61, distance: 34.9
click at [0, 62] on div "Analytics Inbound Inventory Outbound Retail Reports 09:46 AM EDT [DATE] 08/26 […" at bounding box center [470, 225] width 940 height 450
type input "10ct"
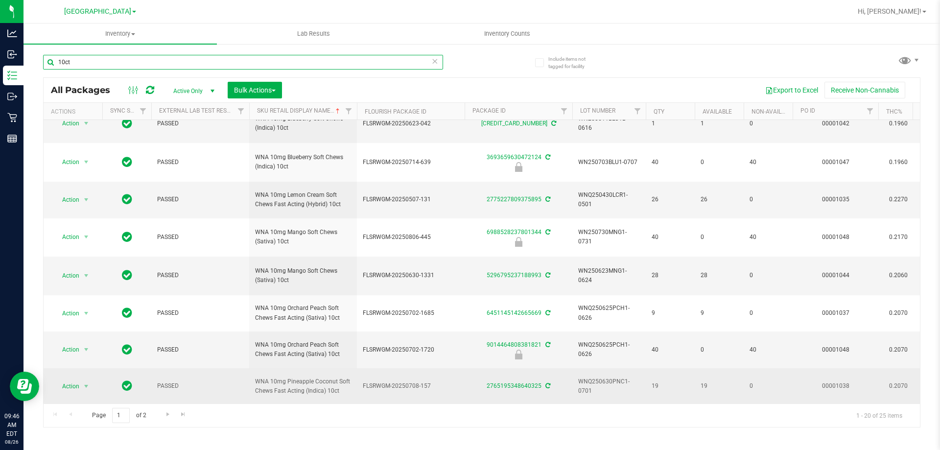
scroll to position [389, 0]
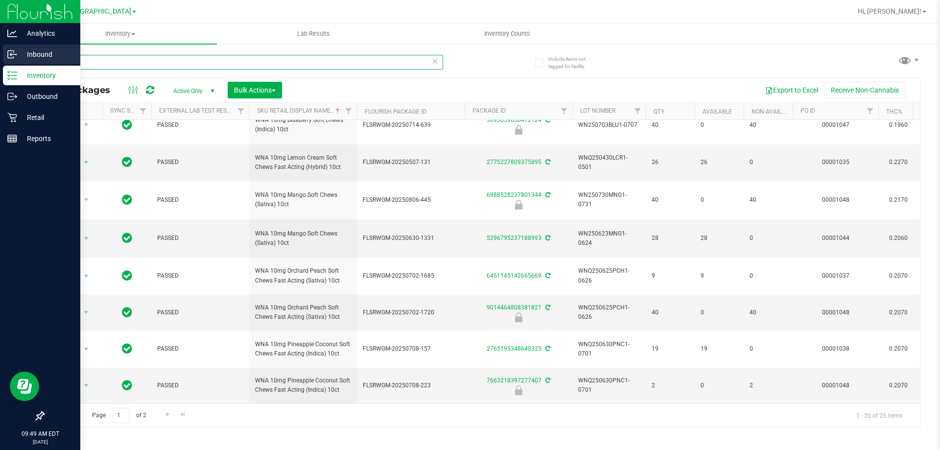
drag, startPoint x: 81, startPoint y: 56, endPoint x: 0, endPoint y: 59, distance: 81.3
click at [0, 59] on div "Analytics Inbound Inventory Outbound Retail Reports 09:49 AM EDT [DATE] 08/26 […" at bounding box center [470, 225] width 940 height 450
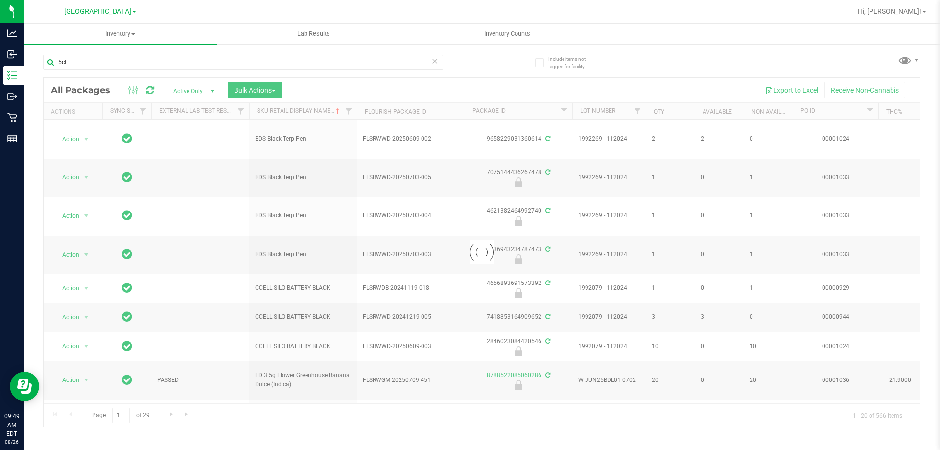
click at [695, 51] on div "5ct Loading... All Packages Active Only Active Only Lab Samples Locked All Exte…" at bounding box center [482, 237] width 878 height 382
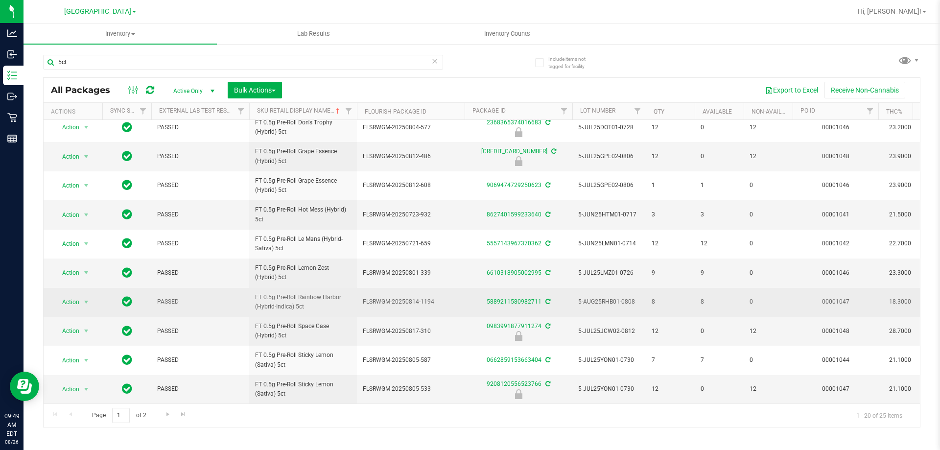
scroll to position [305, 0]
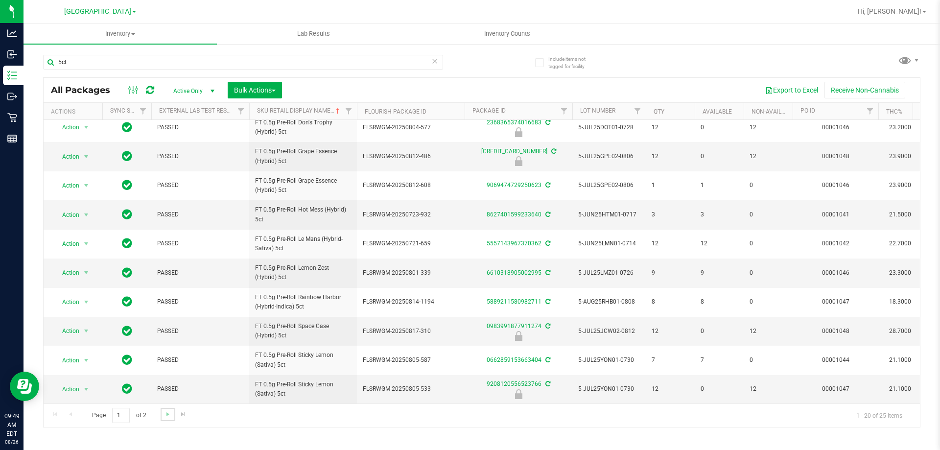
click at [172, 417] on link "Go to the next page" at bounding box center [168, 414] width 14 height 13
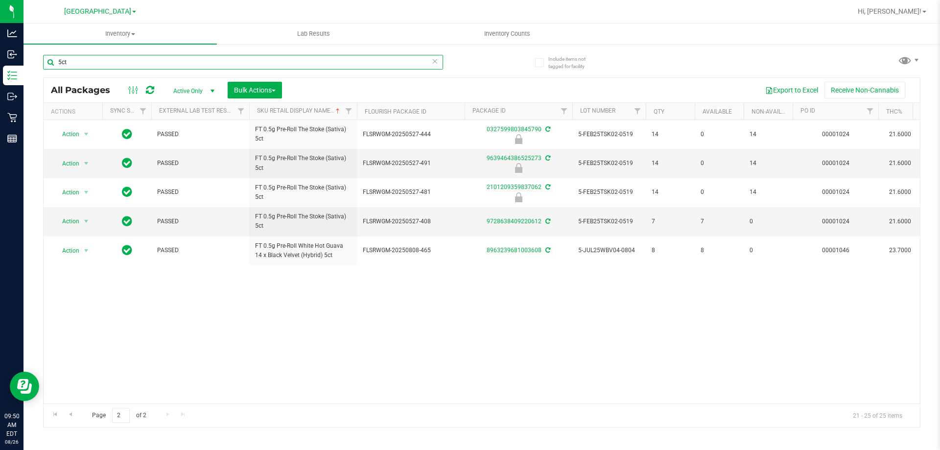
click at [62, 62] on input "5ct" at bounding box center [243, 62] width 400 height 15
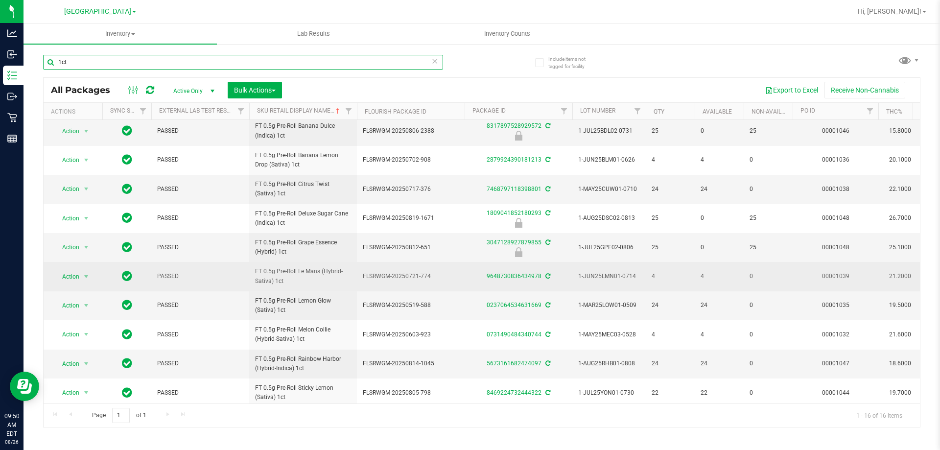
scroll to position [49, 0]
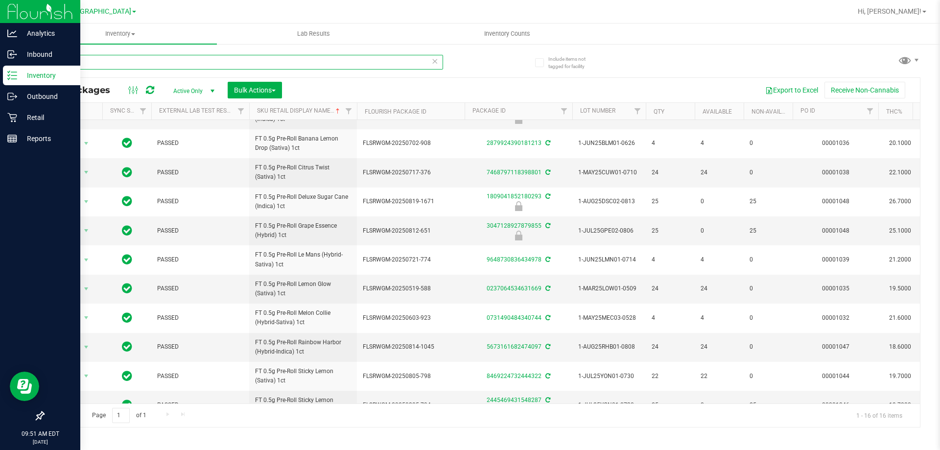
drag, startPoint x: 84, startPoint y: 66, endPoint x: 0, endPoint y: 7, distance: 102.4
click at [0, 13] on div "Analytics Inbound Inventory Outbound Retail Reports 09:51 AM EDT [DATE] 08/26 […" at bounding box center [470, 225] width 940 height 450
type input "kief"
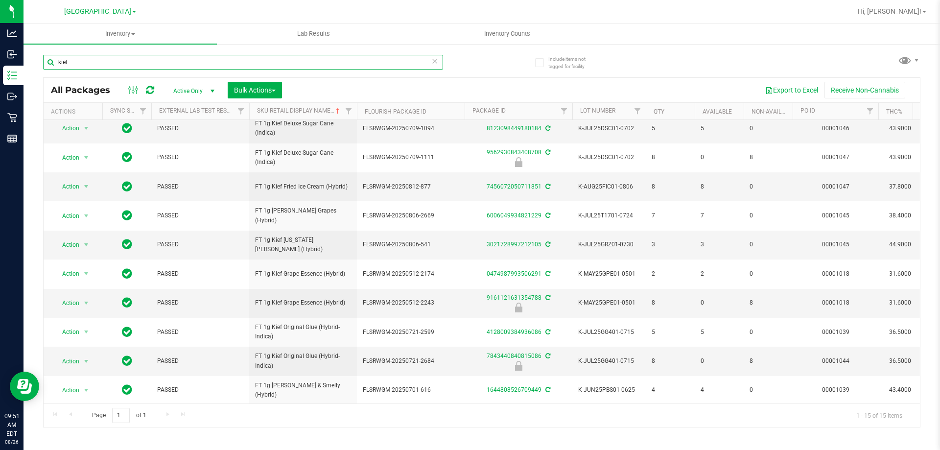
scroll to position [160, 0]
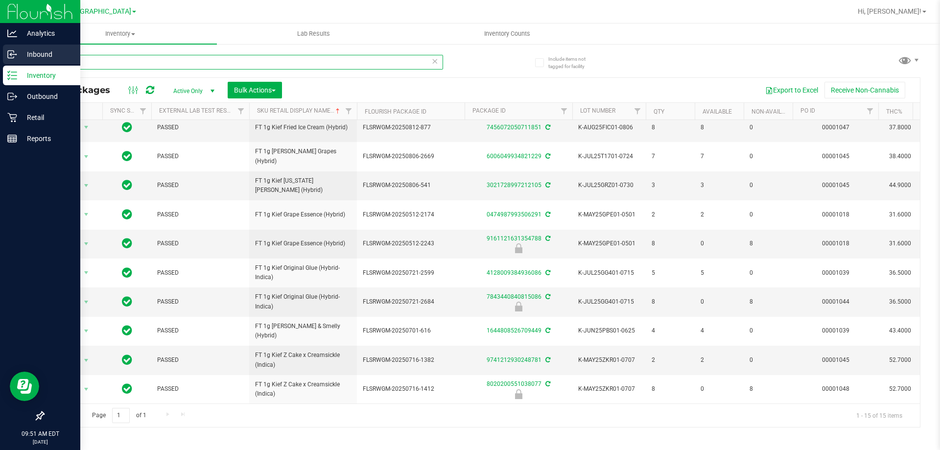
drag, startPoint x: 95, startPoint y: 61, endPoint x: 0, endPoint y: 58, distance: 95.0
click at [0, 54] on div "Analytics Inbound Inventory Outbound Retail Reports 09:51 AM EDT [DATE] 08/26 […" at bounding box center [470, 225] width 940 height 450
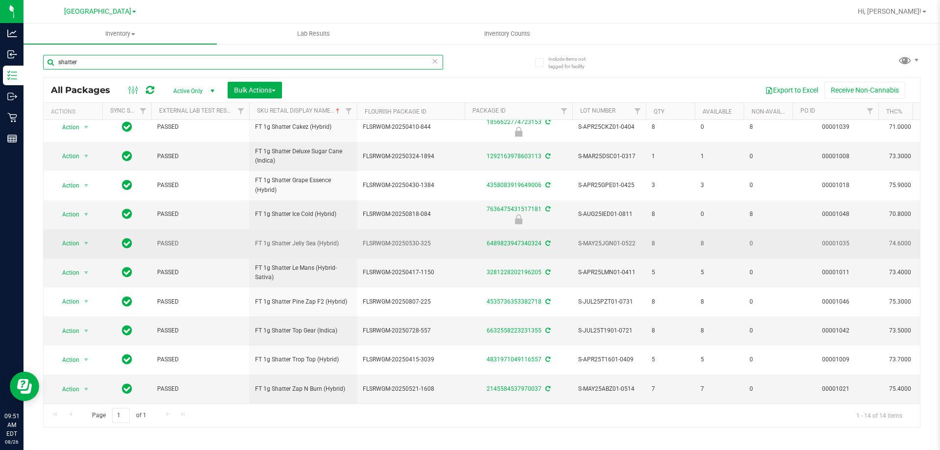
scroll to position [131, 0]
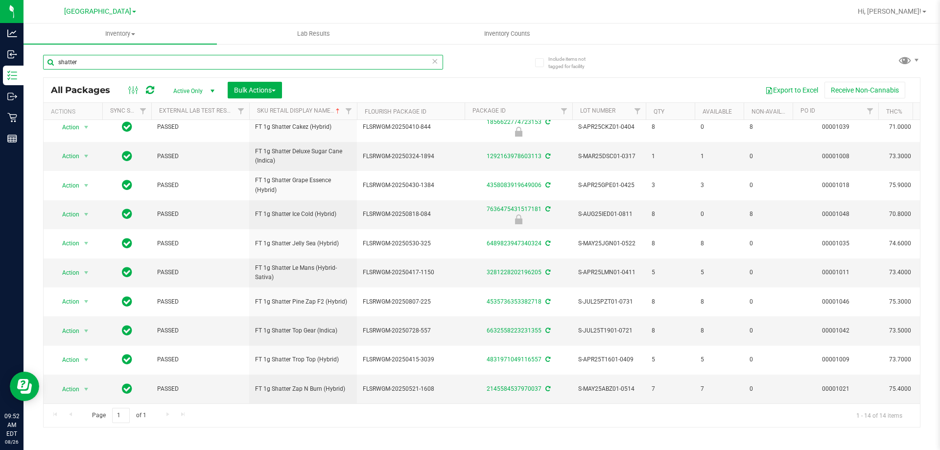
type input "shatter"
drag, startPoint x: 100, startPoint y: 53, endPoint x: 89, endPoint y: 59, distance: 13.1
click at [89, 58] on div "shatter" at bounding box center [262, 61] width 439 height 31
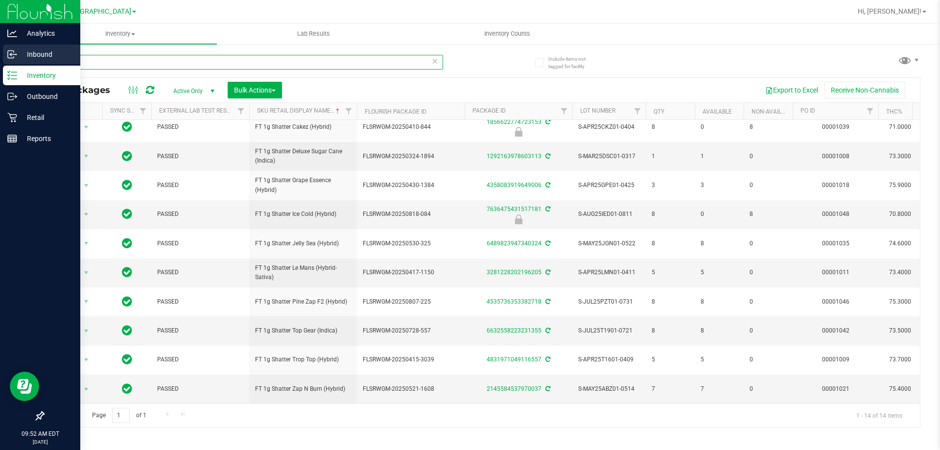
click at [0, 65] on div "Analytics Inbound Inventory Outbound Retail Reports 09:52 AM EDT [DATE] 08/26 […" at bounding box center [470, 225] width 940 height 450
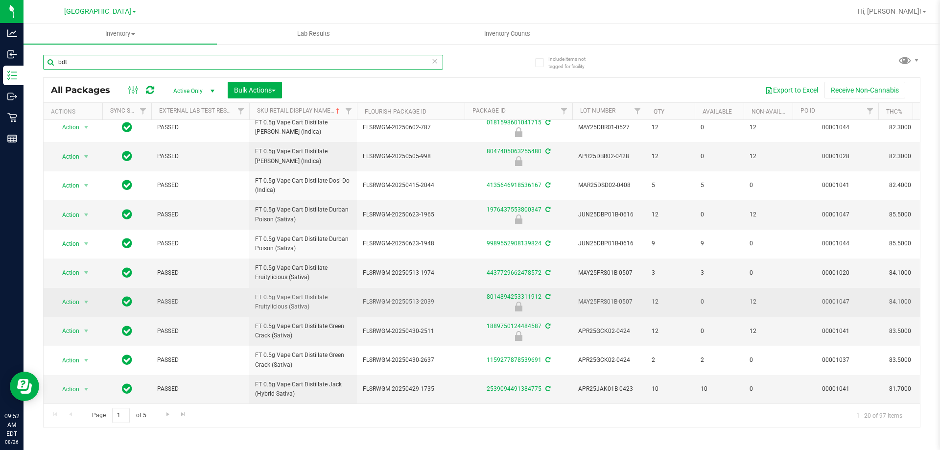
scroll to position [303, 0]
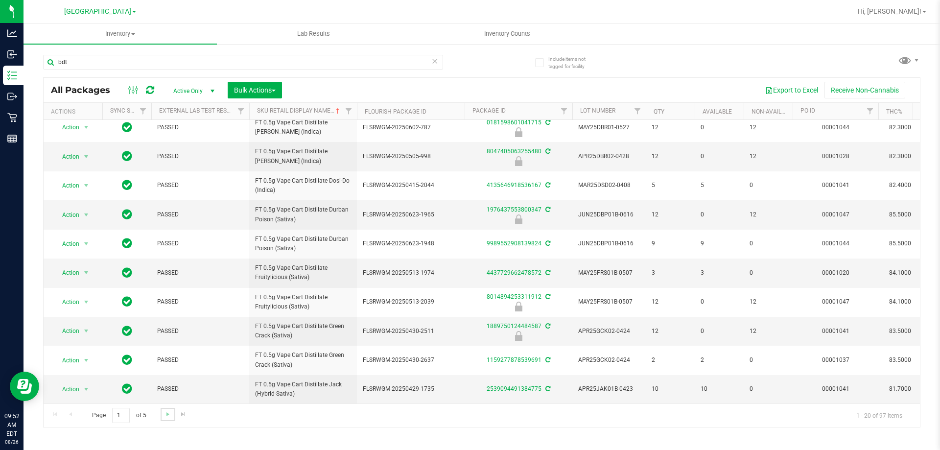
click at [165, 418] on link "Go to the next page" at bounding box center [168, 414] width 14 height 13
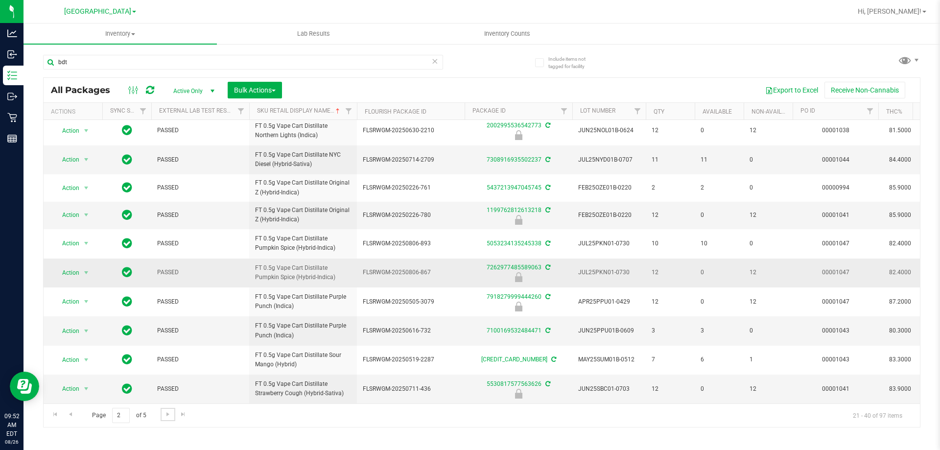
scroll to position [297, 0]
click at [169, 414] on span "Go to the next page" at bounding box center [168, 414] width 8 height 8
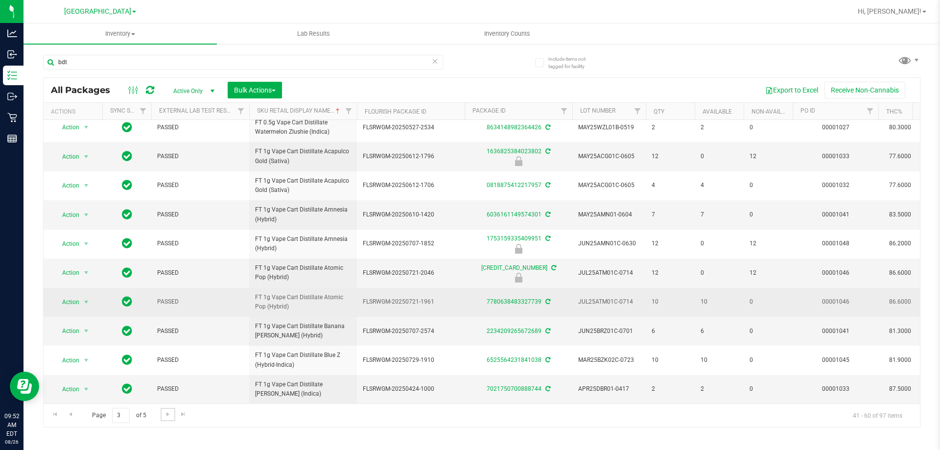
scroll to position [314, 0]
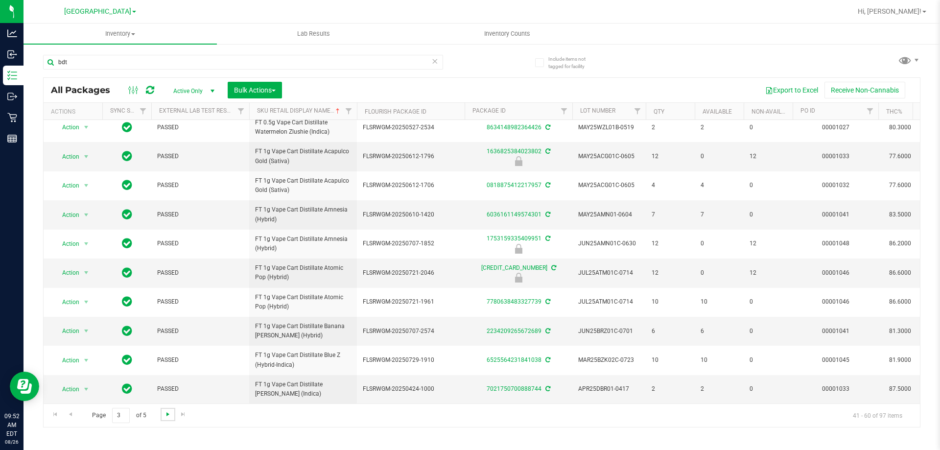
click at [164, 417] on span "Go to the next page" at bounding box center [168, 414] width 8 height 8
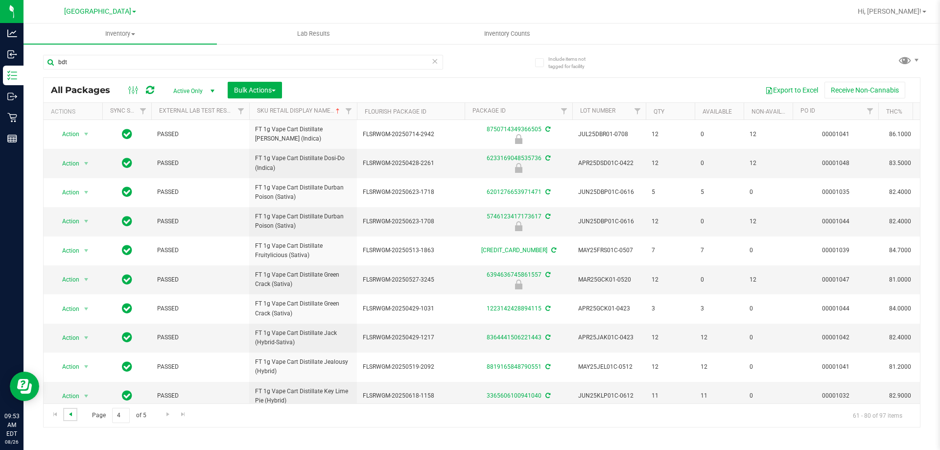
click at [73, 415] on span "Go to the previous page" at bounding box center [71, 414] width 8 height 8
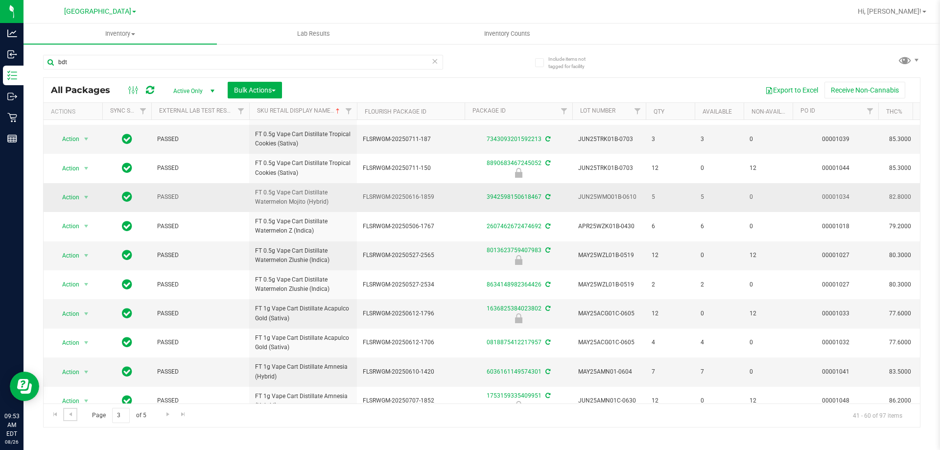
scroll to position [314, 0]
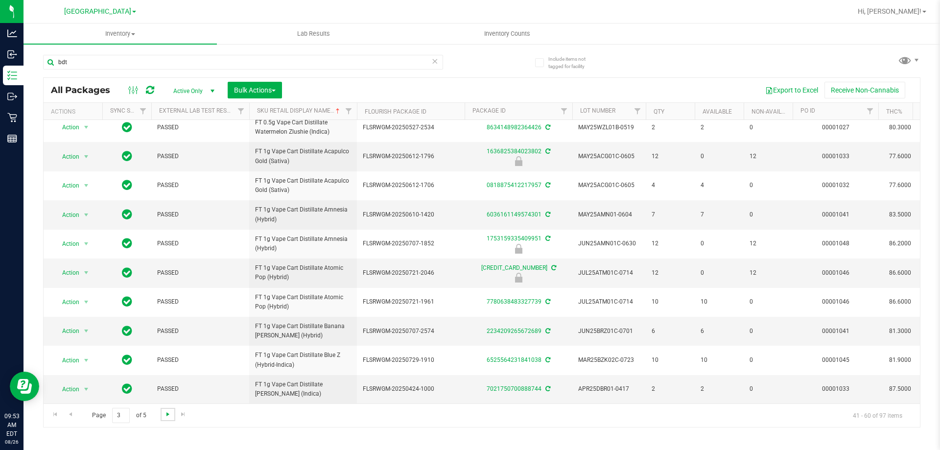
click at [166, 415] on span "Go to the next page" at bounding box center [168, 414] width 8 height 8
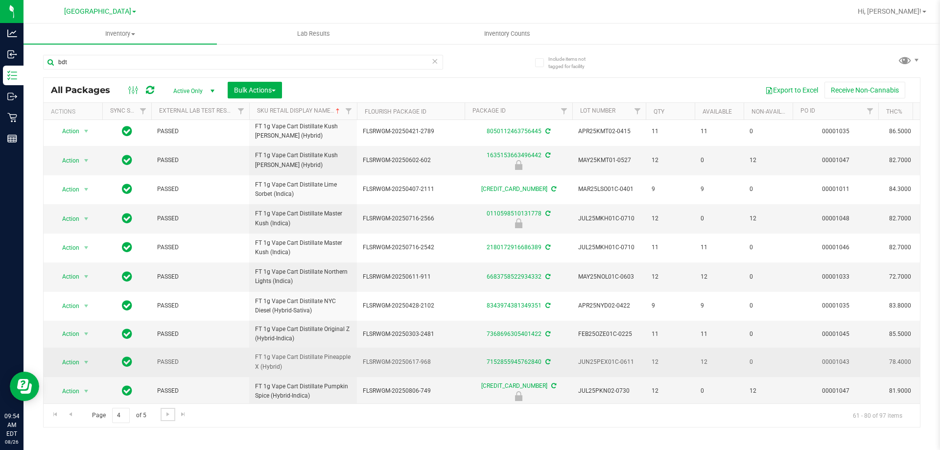
scroll to position [303, 0]
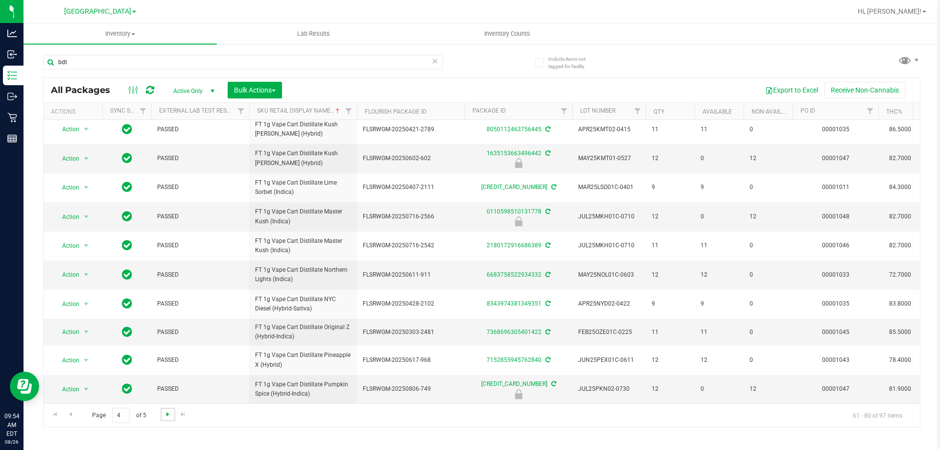
click at [164, 413] on span "Go to the next page" at bounding box center [168, 414] width 8 height 8
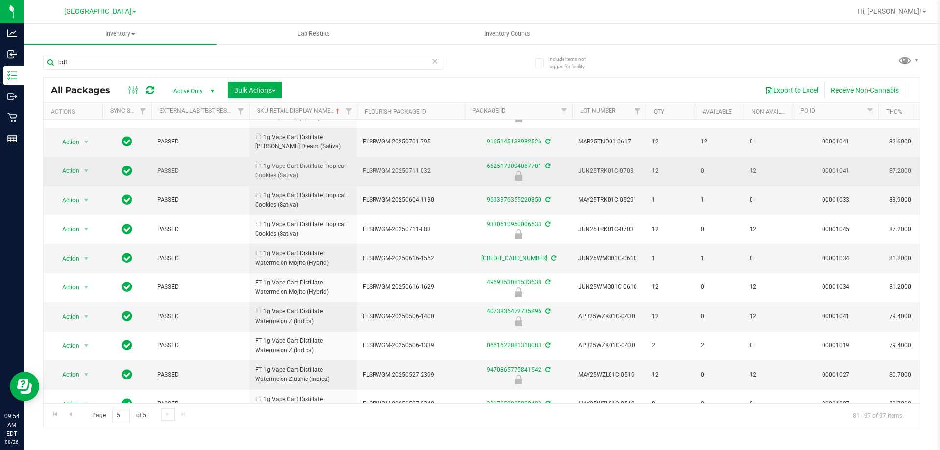
scroll to position [218, 0]
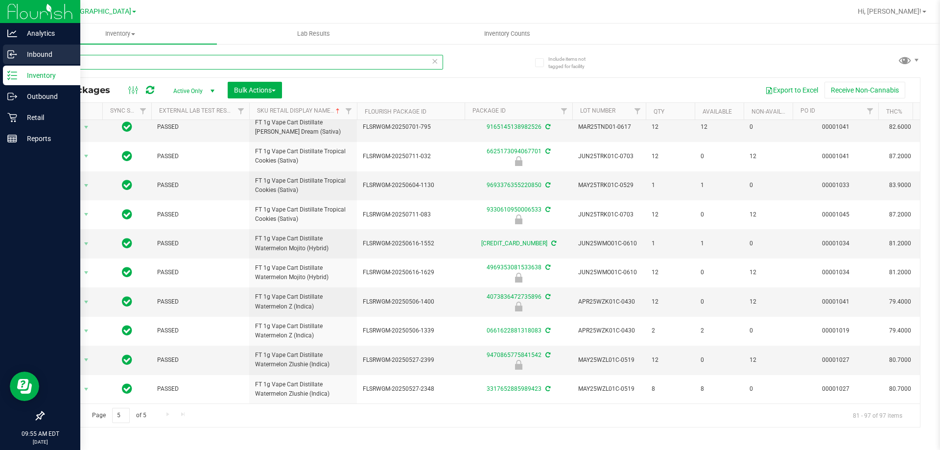
click at [0, 50] on div "Analytics Inbound Inventory Outbound Retail Reports 09:55 AM EDT [DATE] 08/26 […" at bounding box center [470, 225] width 940 height 450
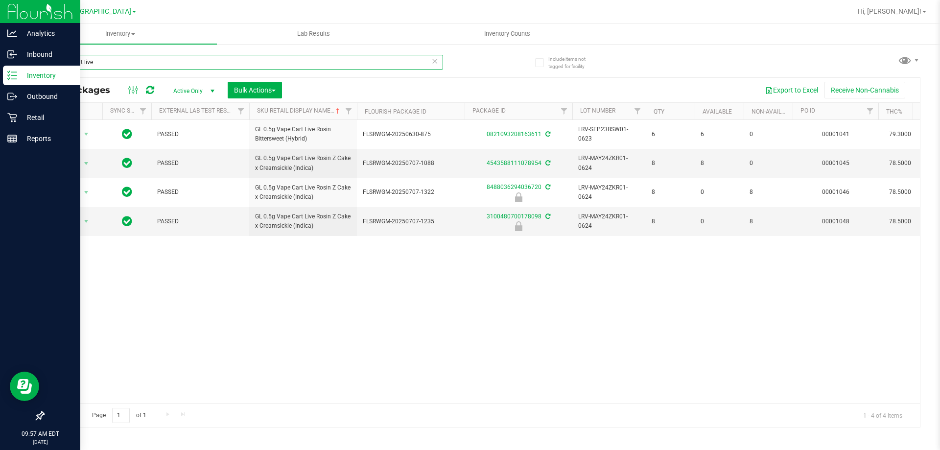
drag, startPoint x: 112, startPoint y: 61, endPoint x: 0, endPoint y: 69, distance: 112.4
click at [0, 69] on div "Analytics Inbound Inventory Outbound Retail Reports 09:57 AM EDT [DATE] 08/26 […" at bounding box center [470, 225] width 940 height 450
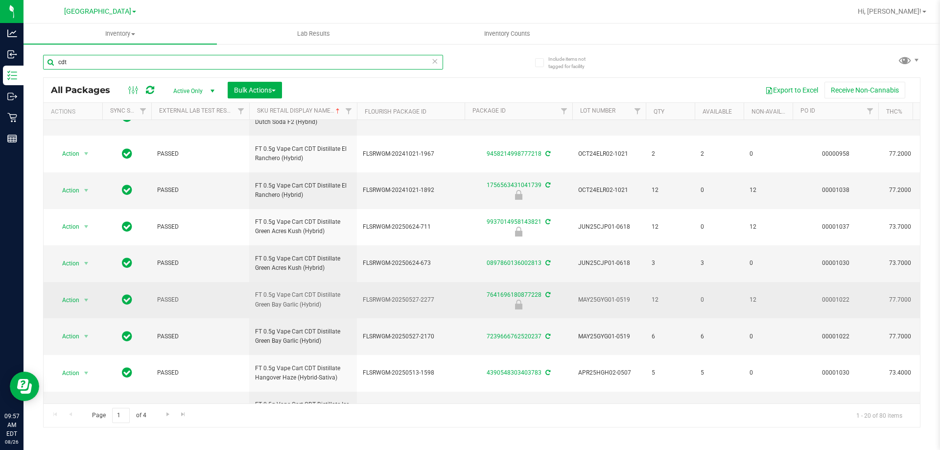
scroll to position [456, 0]
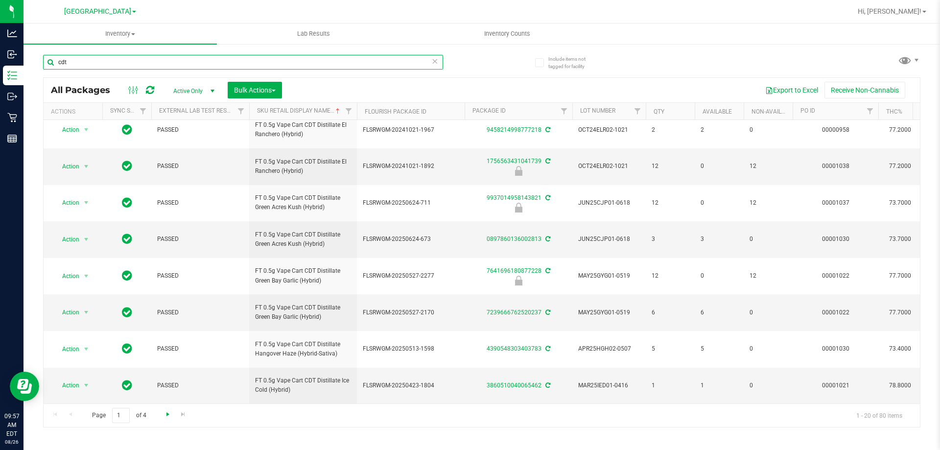
type input "cdt"
click at [165, 412] on span "Go to the next page" at bounding box center [168, 414] width 8 height 8
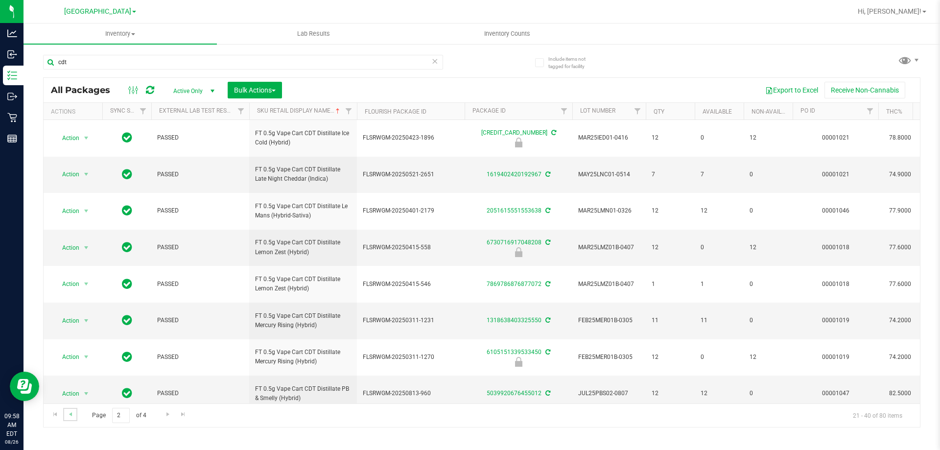
click at [66, 412] on link "Go to the previous page" at bounding box center [70, 414] width 14 height 13
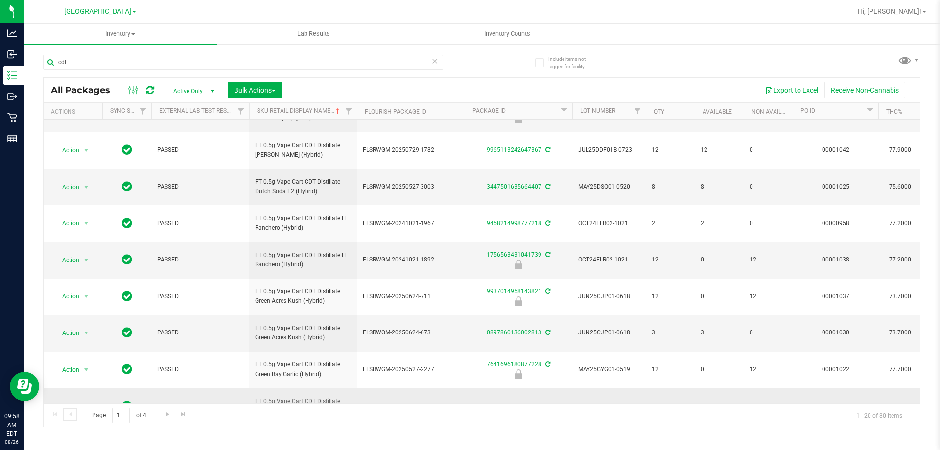
scroll to position [456, 0]
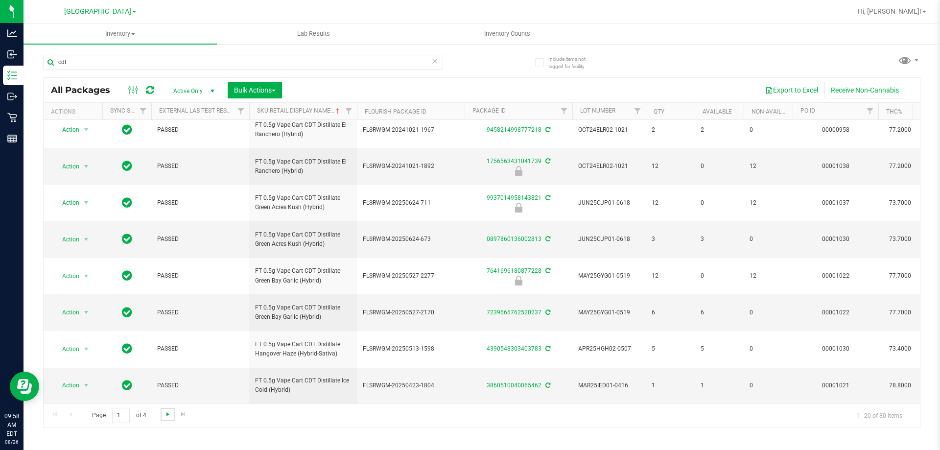
click at [164, 415] on span "Go to the next page" at bounding box center [168, 414] width 8 height 8
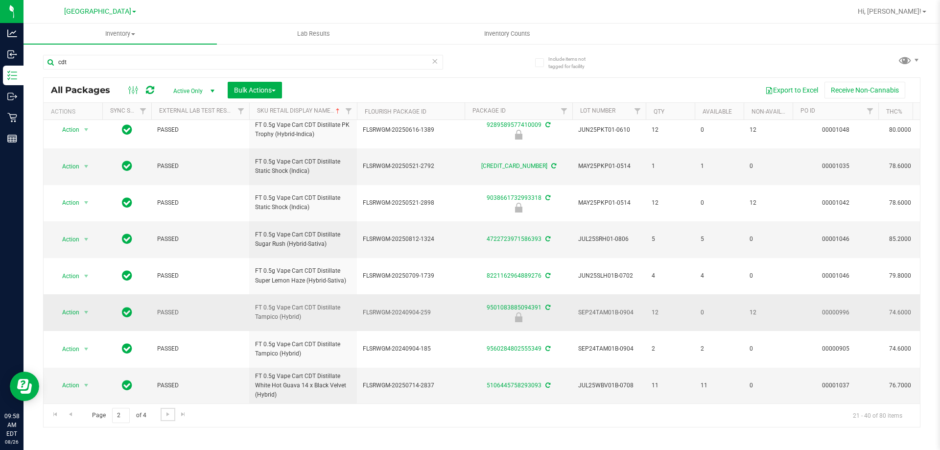
scroll to position [454, 0]
click at [166, 416] on span "Go to the next page" at bounding box center [168, 414] width 8 height 8
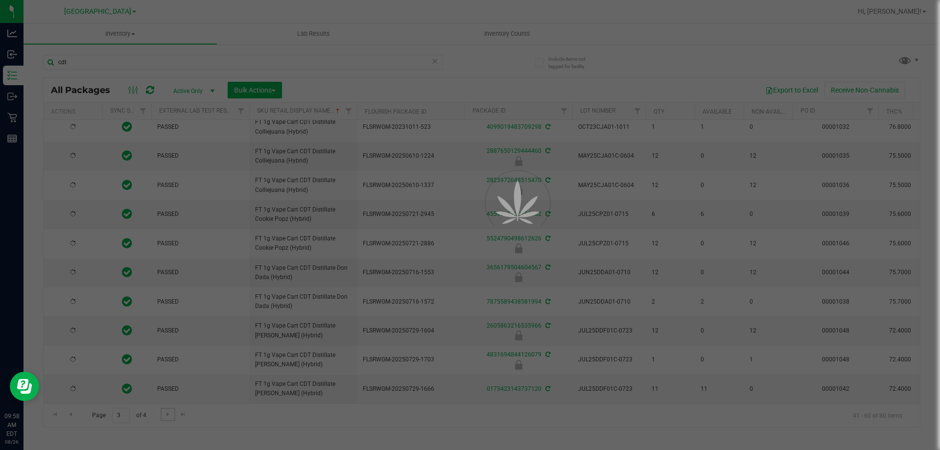
type input "[DATE]"
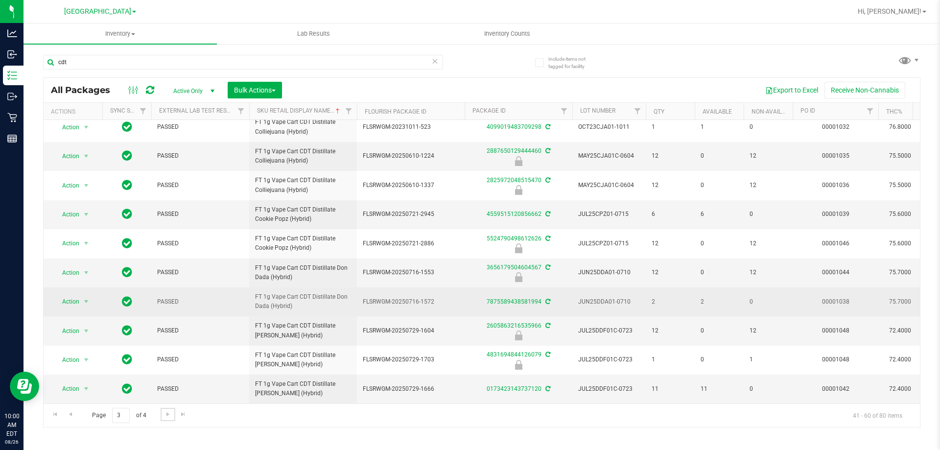
scroll to position [372, 0]
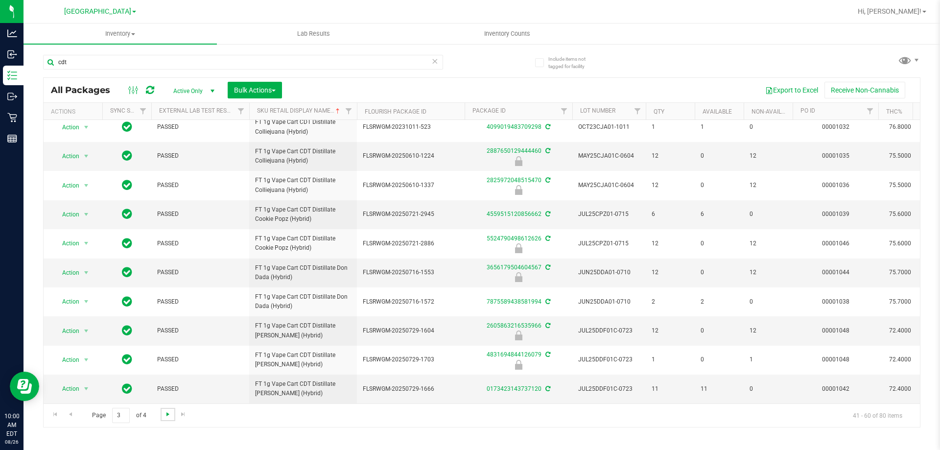
click at [165, 415] on span "Go to the next page" at bounding box center [168, 414] width 8 height 8
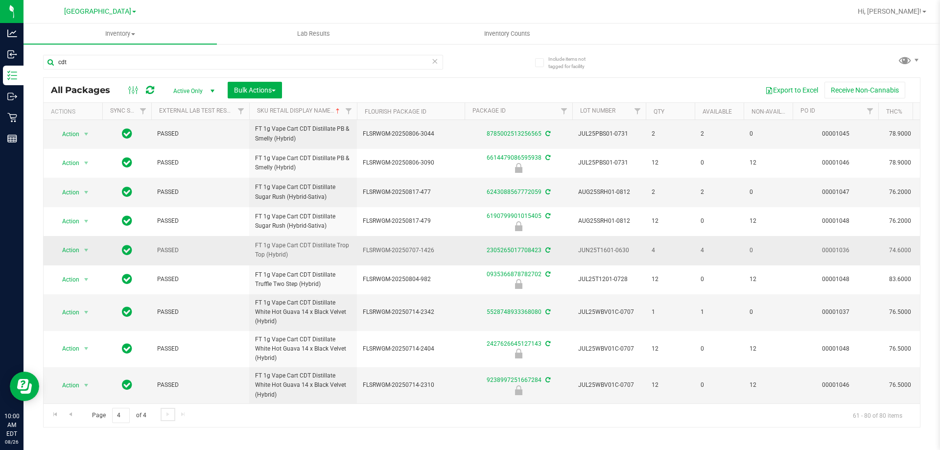
scroll to position [380, 0]
click at [436, 62] on icon at bounding box center [434, 61] width 7 height 12
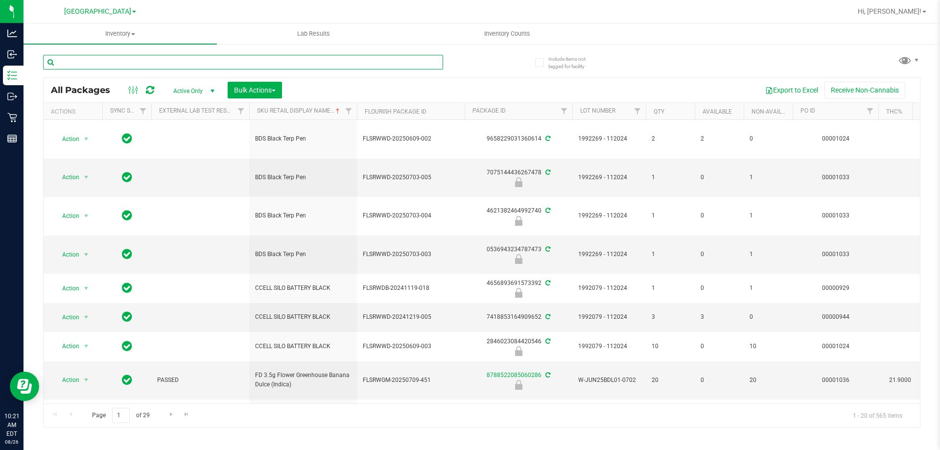
click at [378, 62] on input "text" at bounding box center [243, 62] width 400 height 15
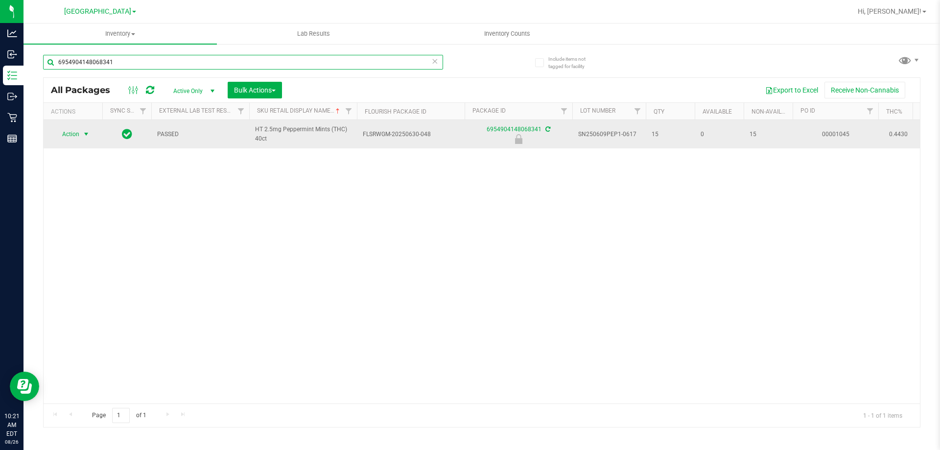
type input "6954904148068341"
click at [85, 133] on span "select" at bounding box center [86, 134] width 8 height 8
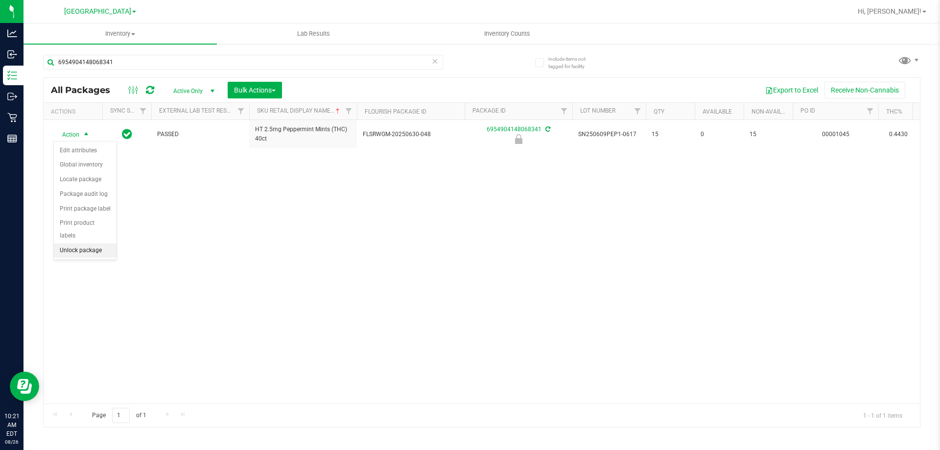
click at [84, 243] on li "Unlock package" at bounding box center [85, 250] width 63 height 15
